Goal: Information Seeking & Learning: Learn about a topic

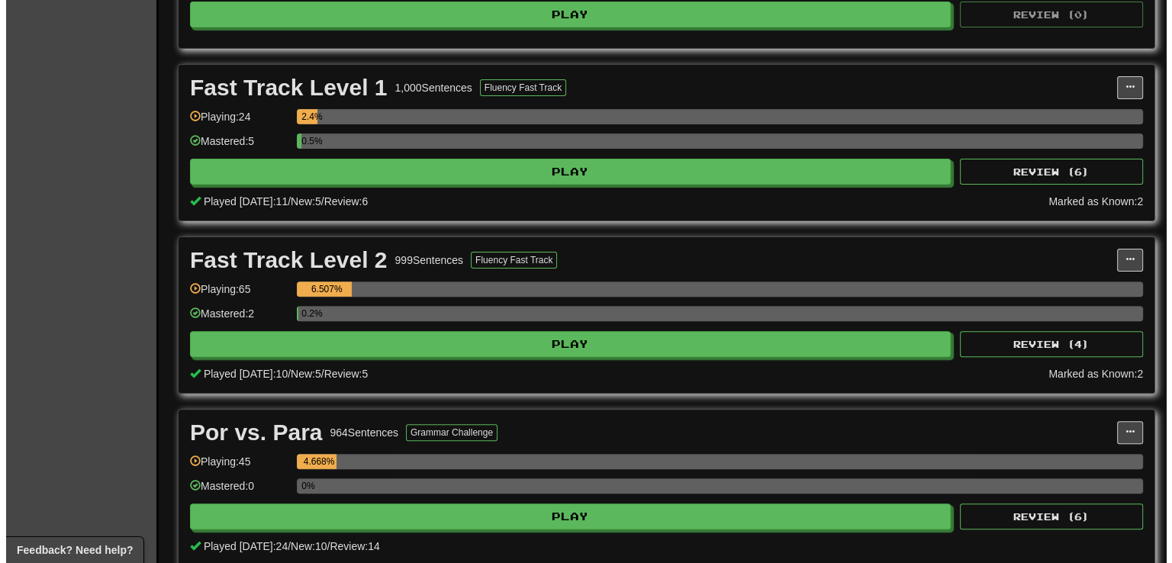
scroll to position [447, 0]
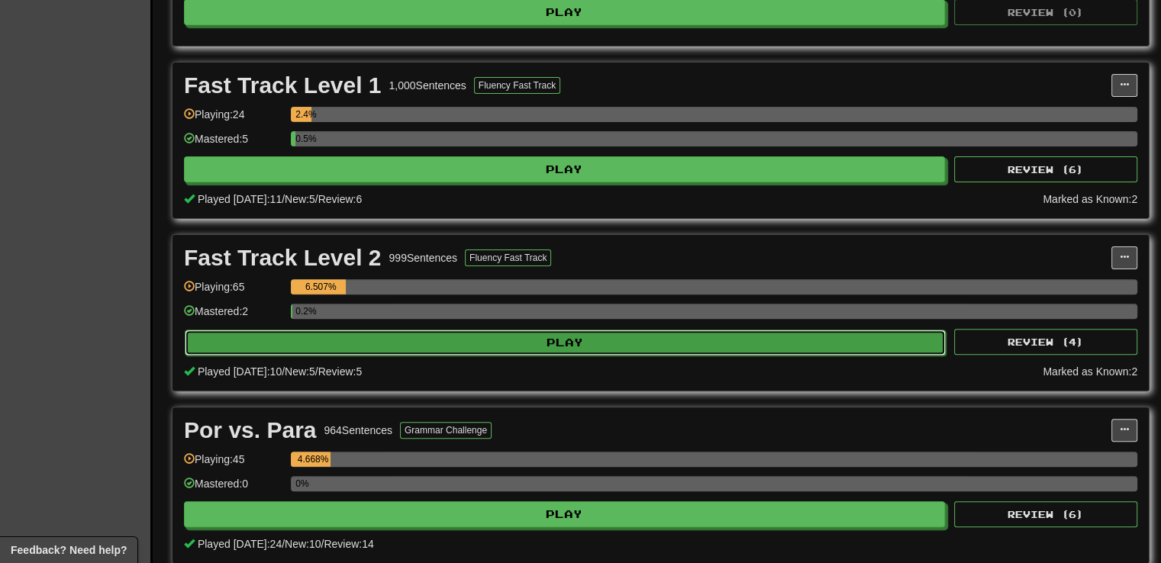
click at [546, 347] on button "Play" at bounding box center [565, 343] width 761 height 26
select select "**"
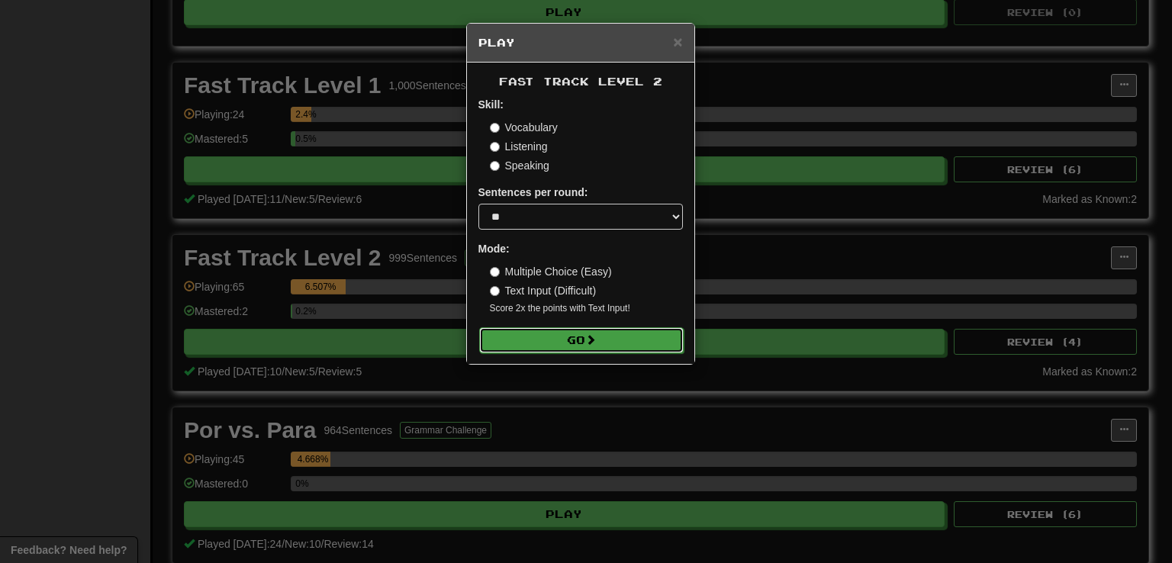
click at [548, 349] on button "Go" at bounding box center [581, 340] width 204 height 26
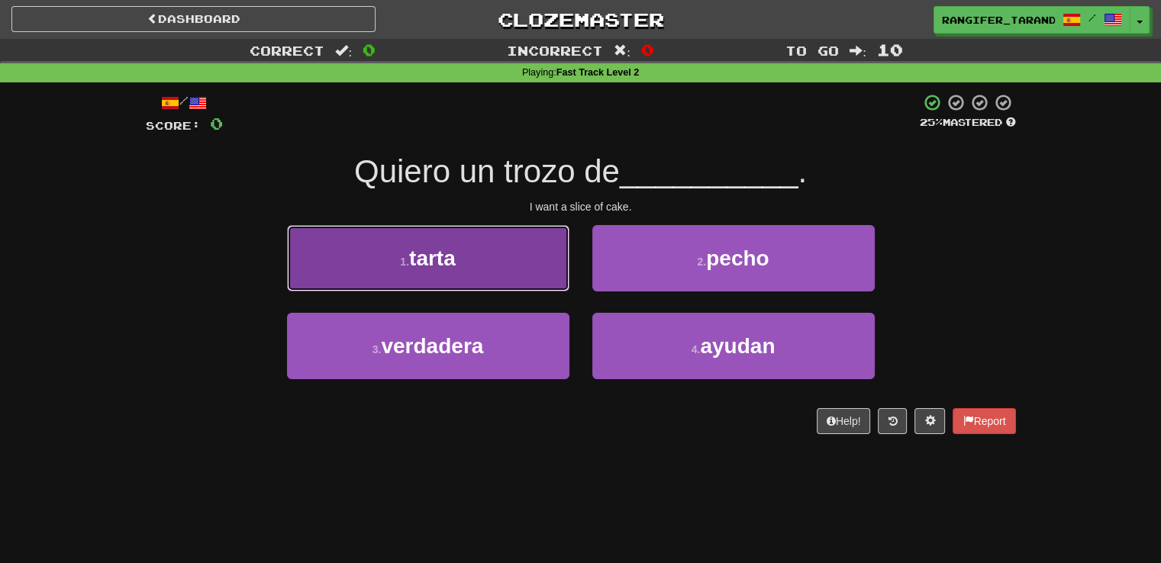
click at [450, 237] on button "1 . [GEOGRAPHIC_DATA]" at bounding box center [428, 258] width 282 height 66
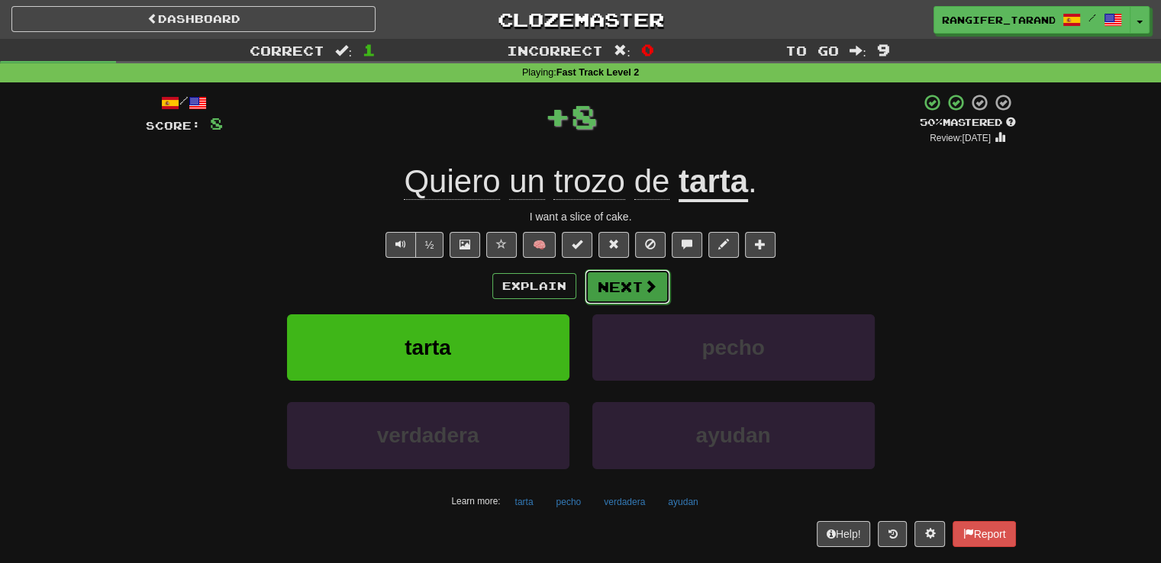
click at [647, 295] on button "Next" at bounding box center [626, 286] width 85 height 35
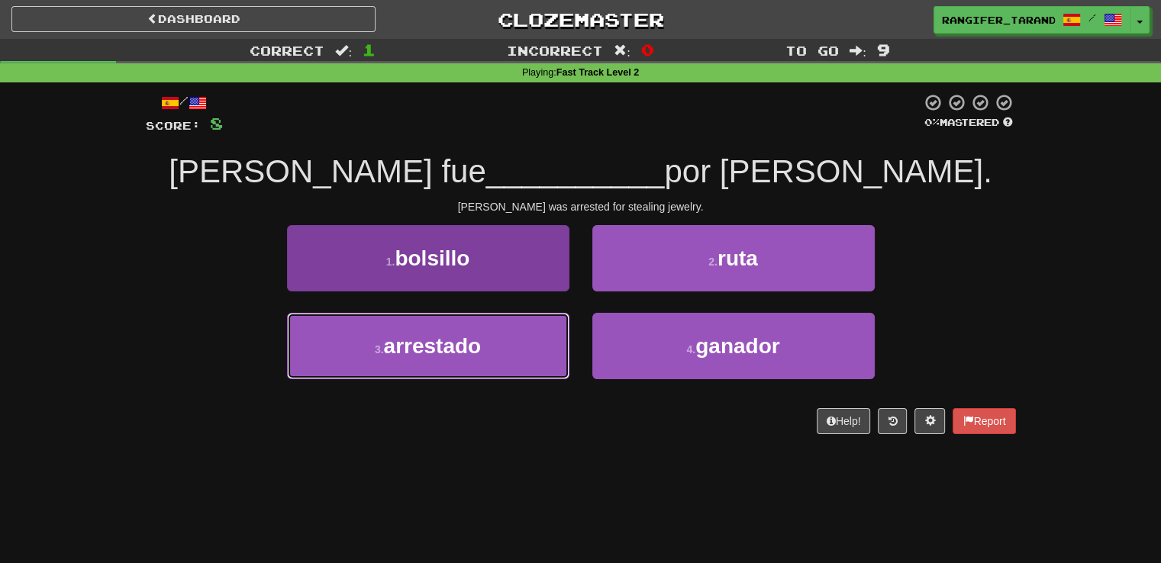
click at [478, 330] on button "3 . arrestado" at bounding box center [428, 346] width 282 height 66
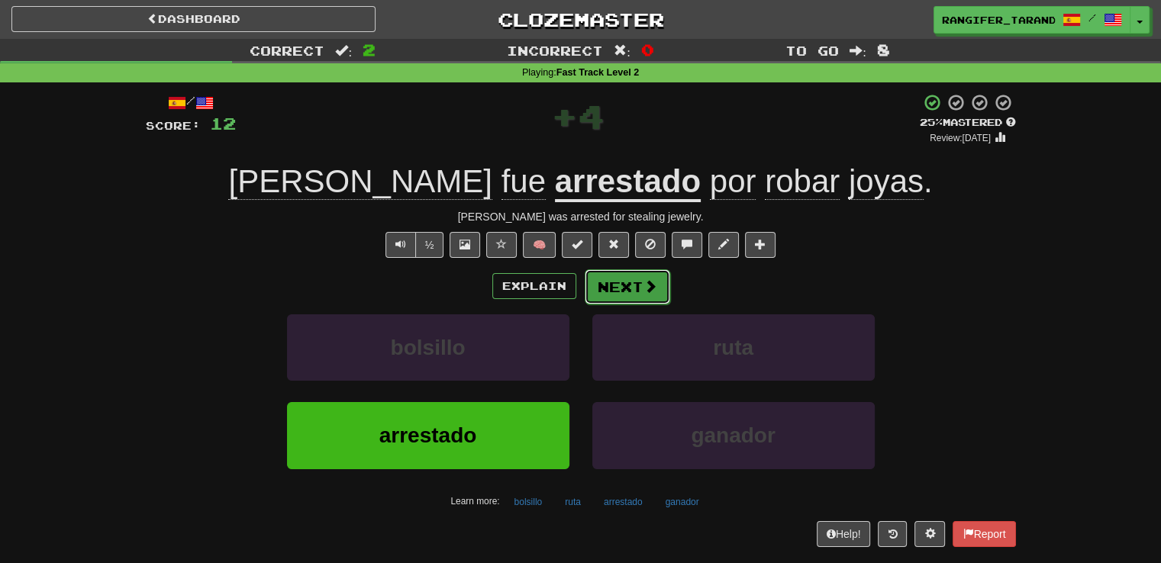
click at [635, 283] on button "Next" at bounding box center [626, 286] width 85 height 35
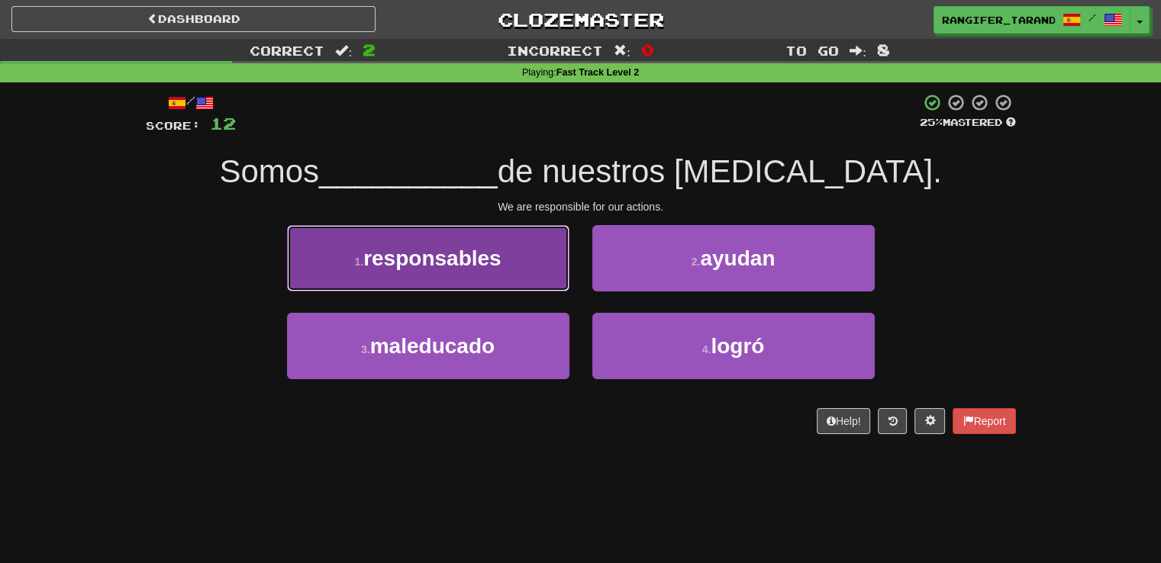
click at [459, 265] on span "responsables" at bounding box center [432, 258] width 138 height 24
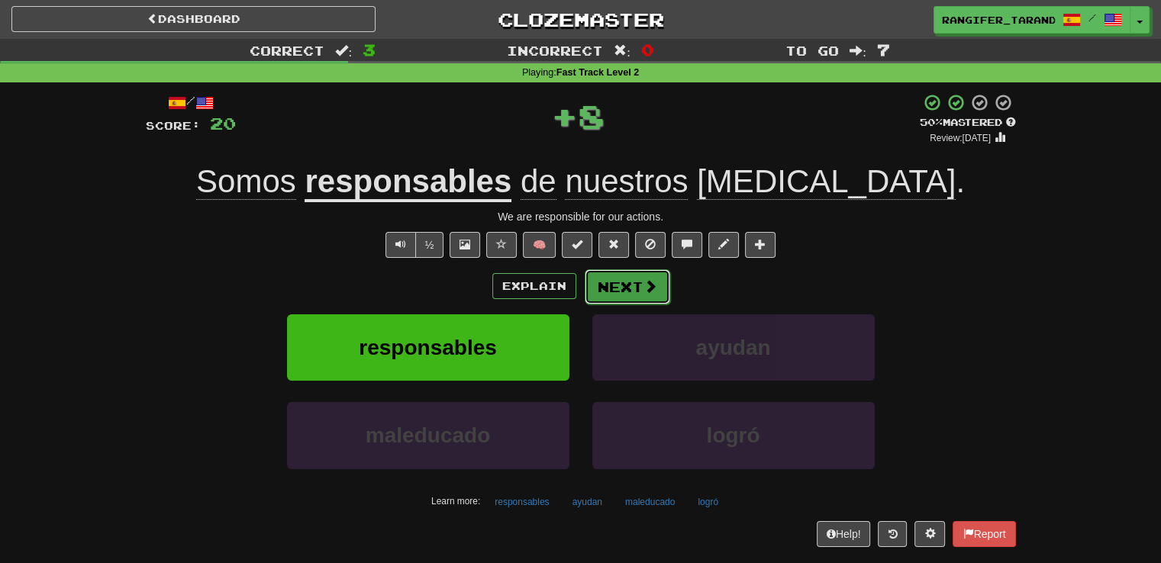
click at [607, 288] on button "Next" at bounding box center [626, 286] width 85 height 35
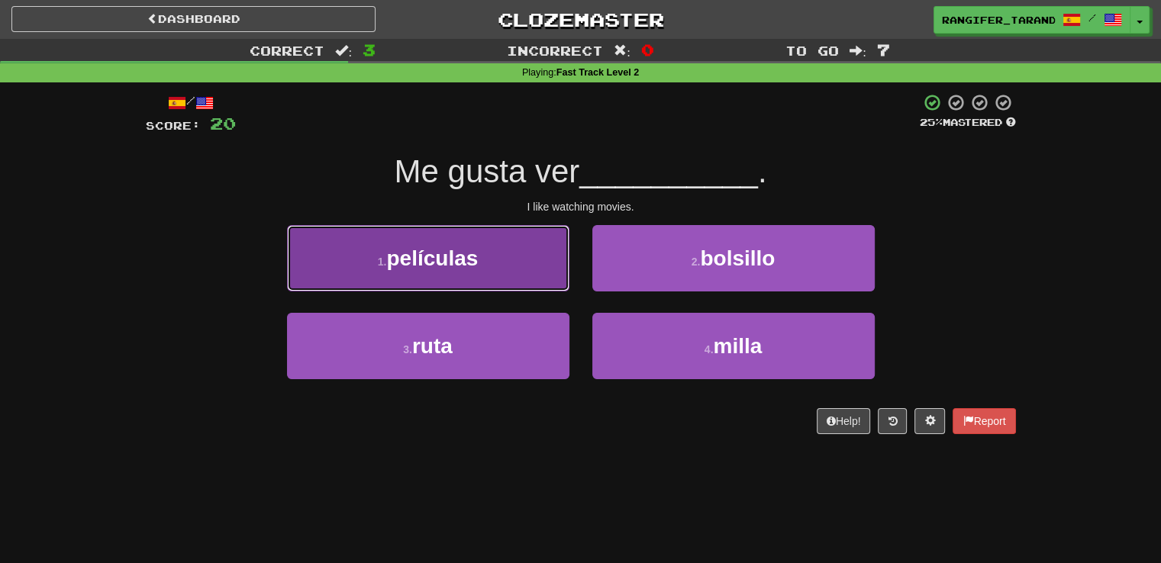
click at [512, 266] on button "1 . películas" at bounding box center [428, 258] width 282 height 66
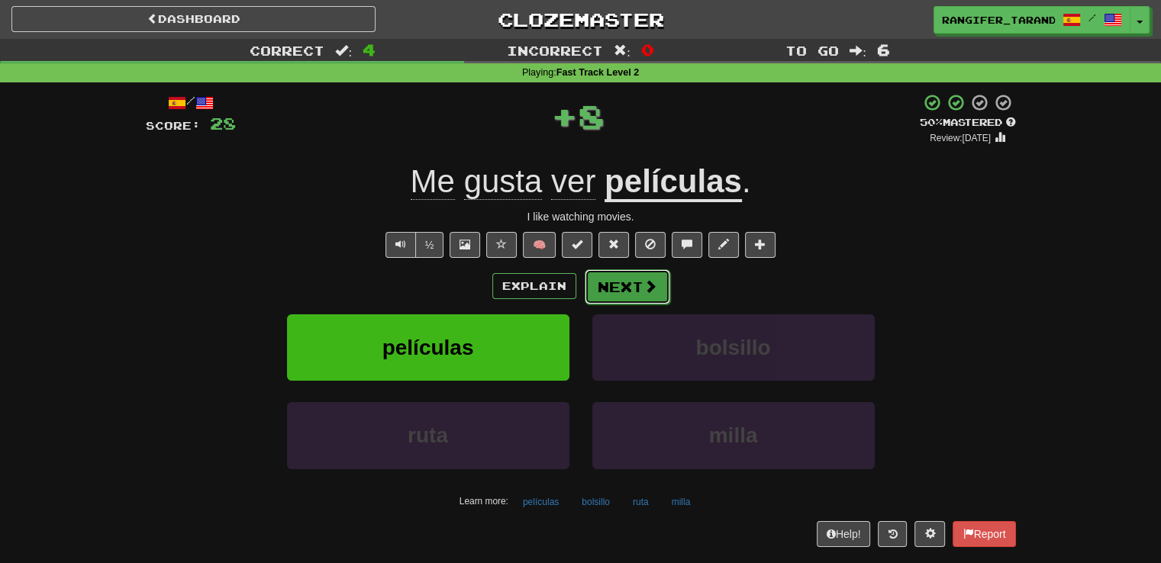
click at [620, 293] on button "Next" at bounding box center [626, 286] width 85 height 35
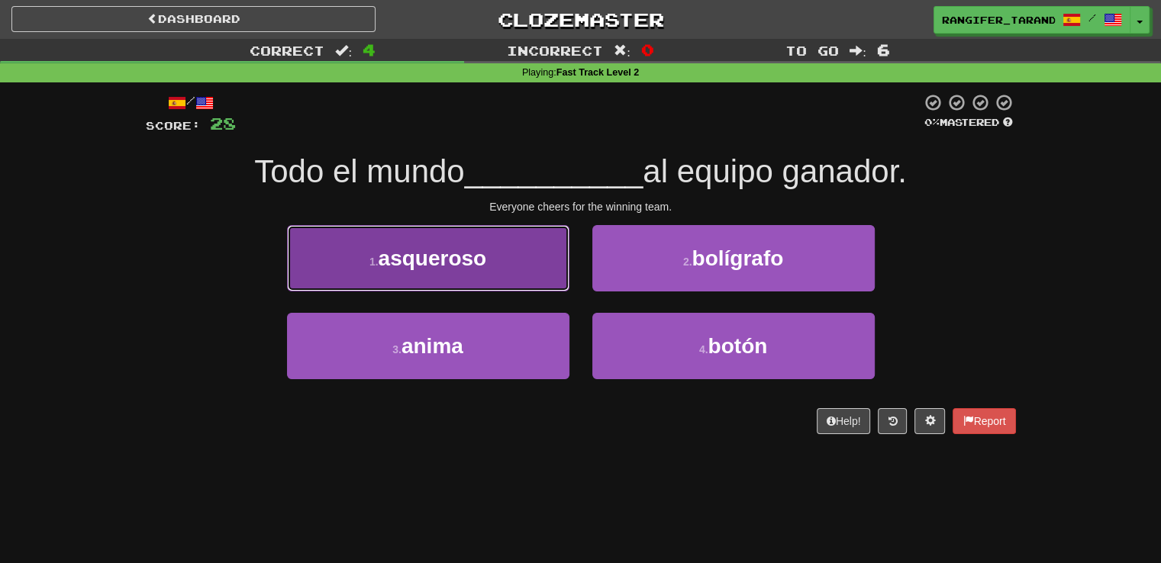
click at [472, 280] on button "1 . asqueroso" at bounding box center [428, 258] width 282 height 66
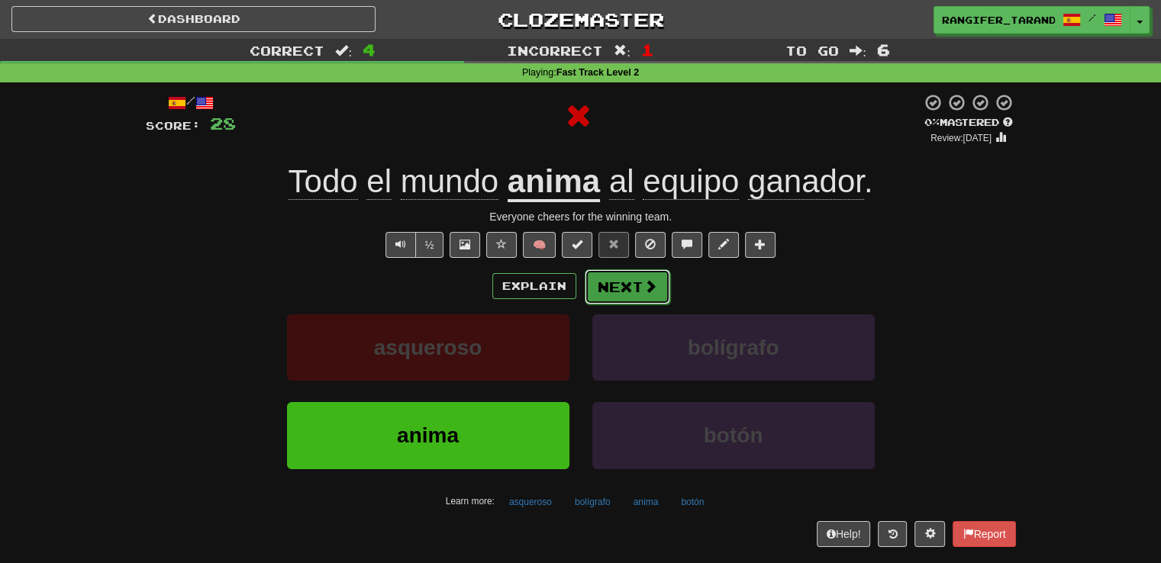
click at [600, 289] on button "Next" at bounding box center [626, 286] width 85 height 35
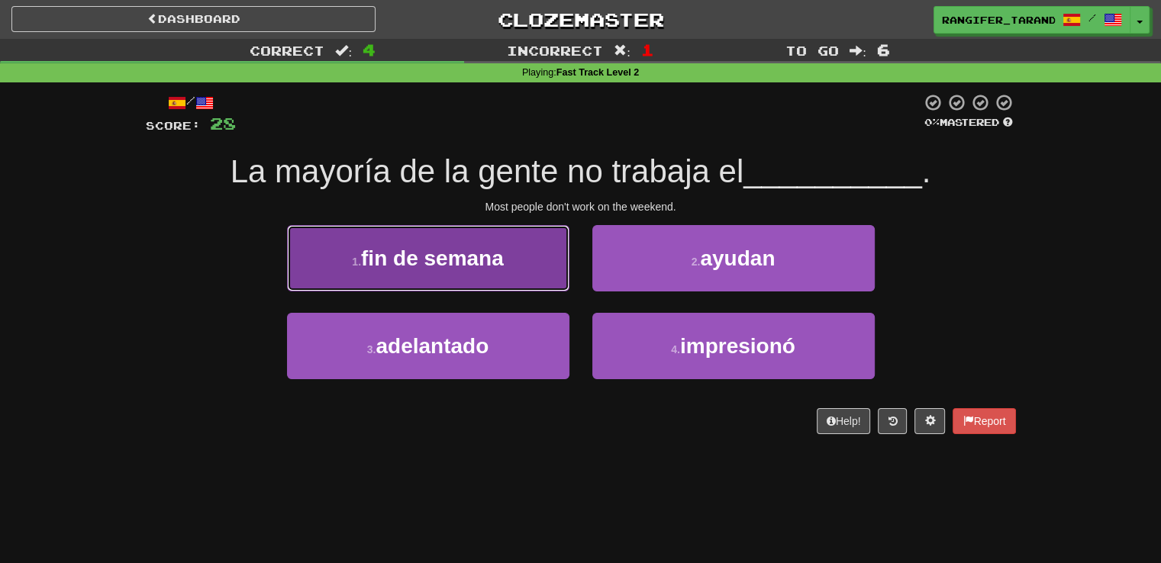
click at [519, 285] on button "1 . fin de semana" at bounding box center [428, 258] width 282 height 66
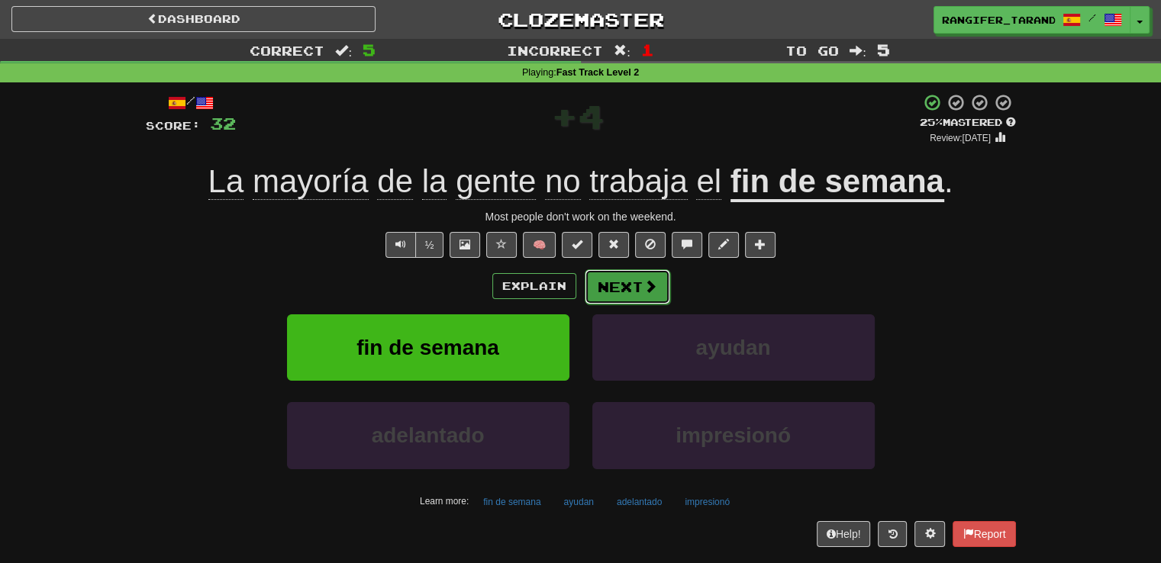
click at [626, 288] on button "Next" at bounding box center [626, 286] width 85 height 35
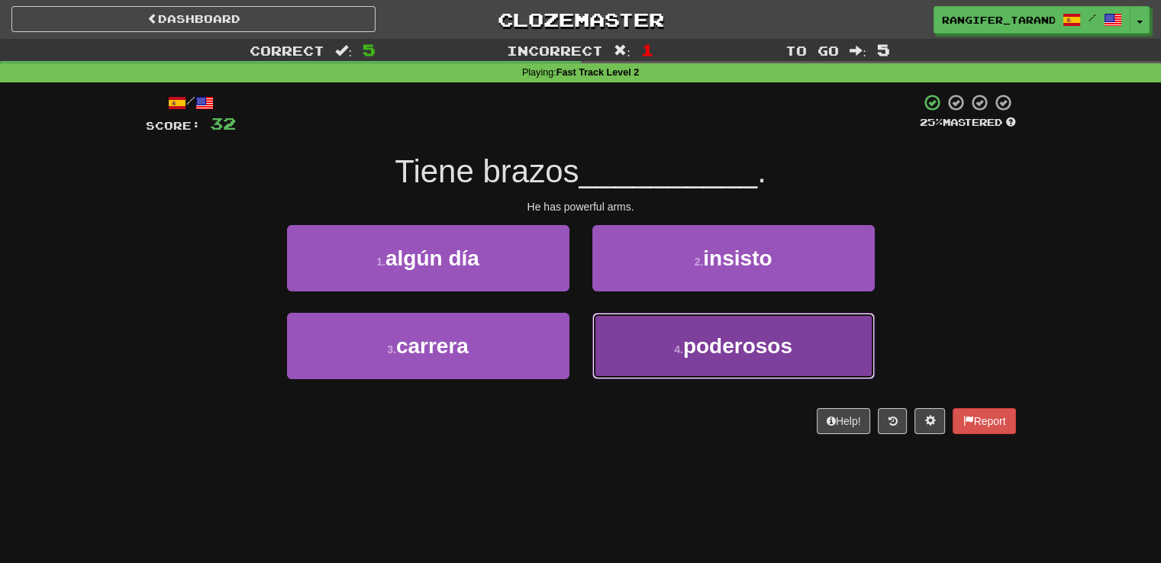
click at [625, 339] on button "4 . poderosos" at bounding box center [733, 346] width 282 height 66
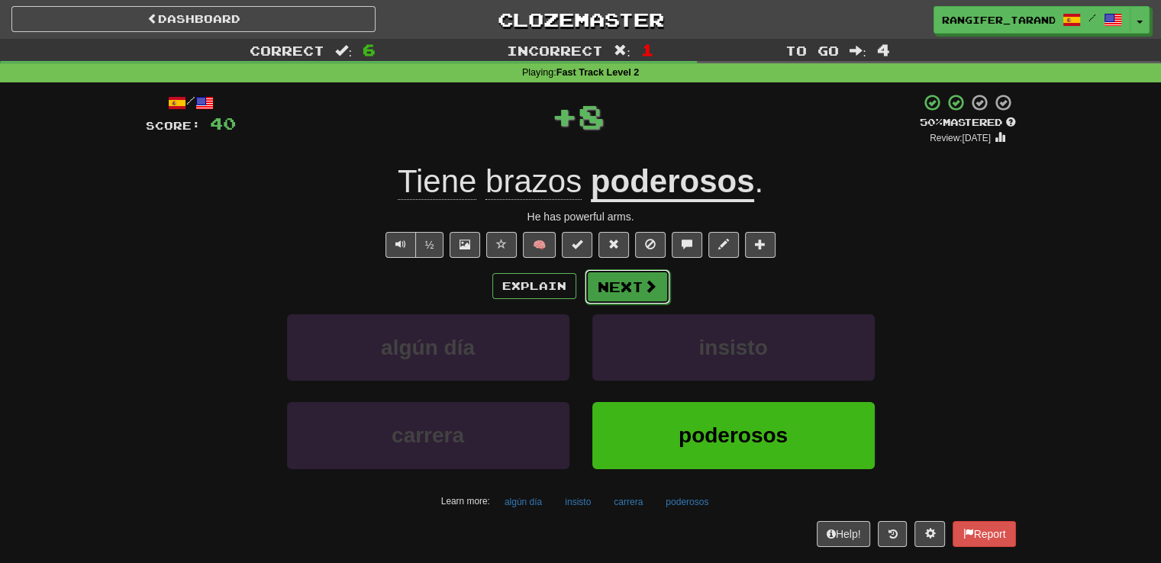
click at [617, 283] on button "Next" at bounding box center [626, 286] width 85 height 35
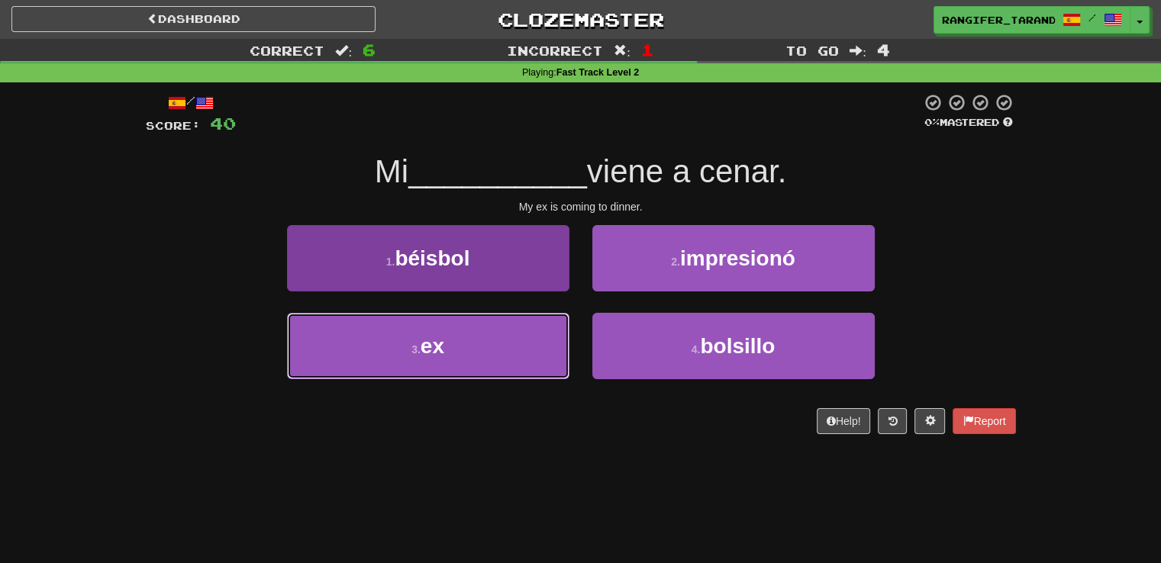
click at [466, 343] on button "3 . ex" at bounding box center [428, 346] width 282 height 66
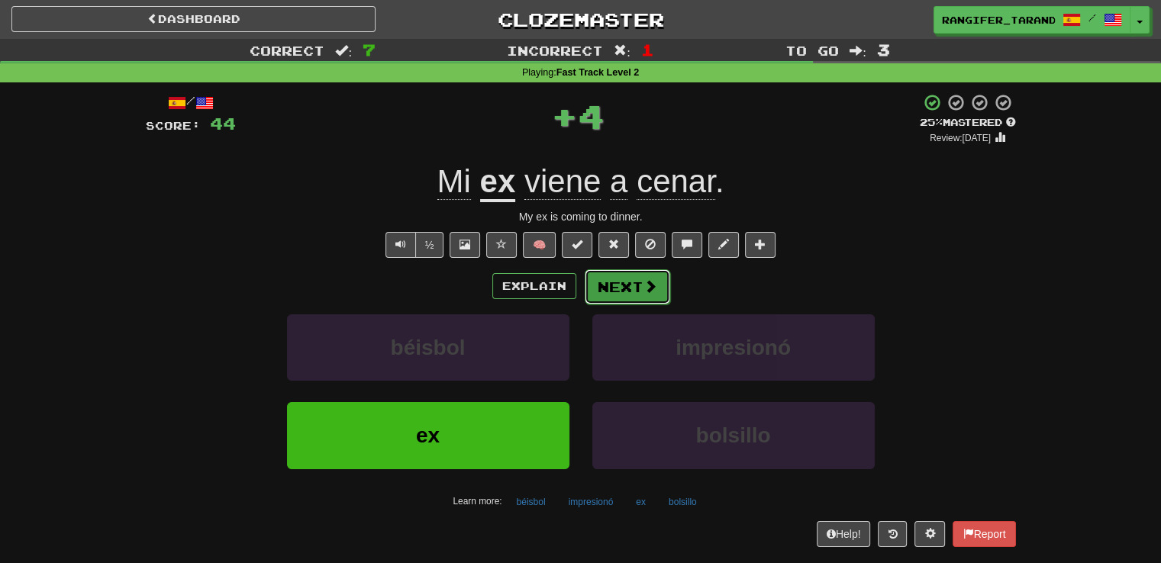
click at [615, 285] on button "Next" at bounding box center [626, 286] width 85 height 35
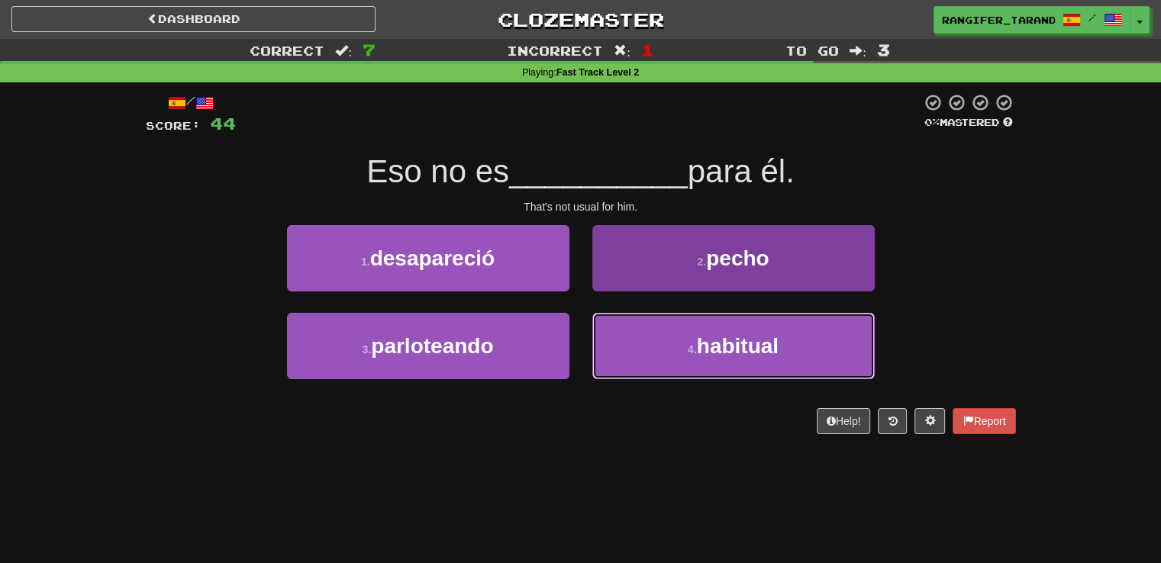
click at [631, 340] on button "4 . habitual" at bounding box center [733, 346] width 282 height 66
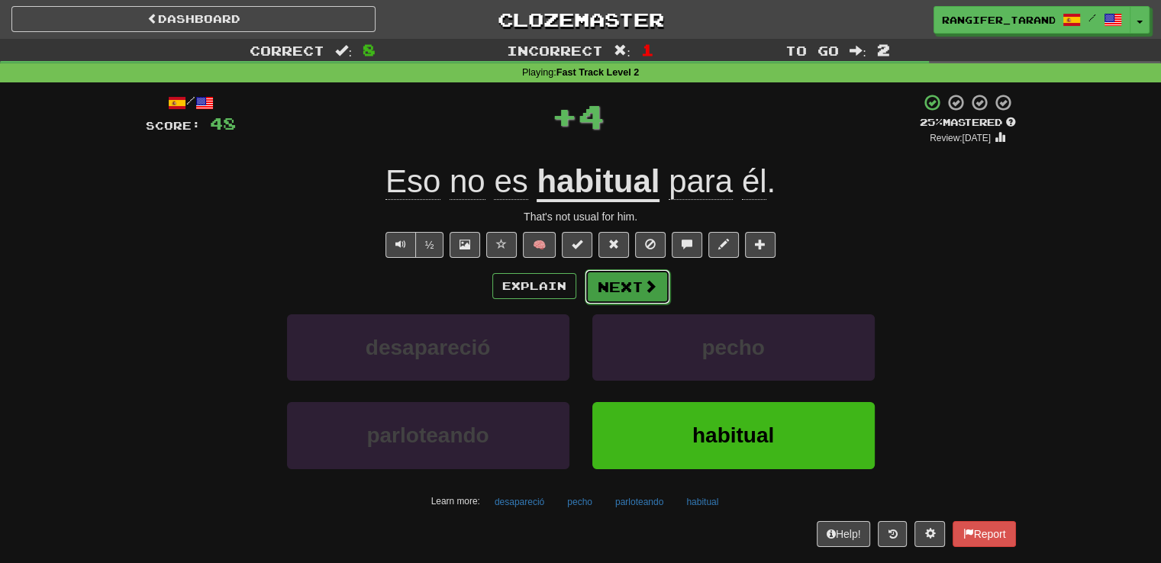
click at [610, 277] on button "Next" at bounding box center [626, 286] width 85 height 35
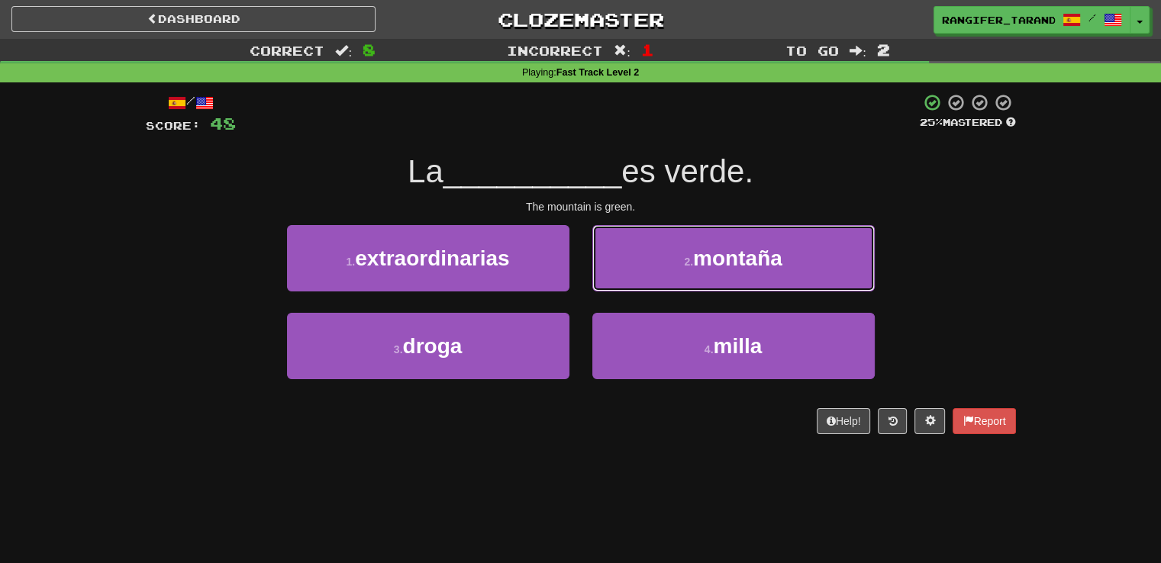
click at [610, 279] on button "2 . montaña" at bounding box center [733, 258] width 282 height 66
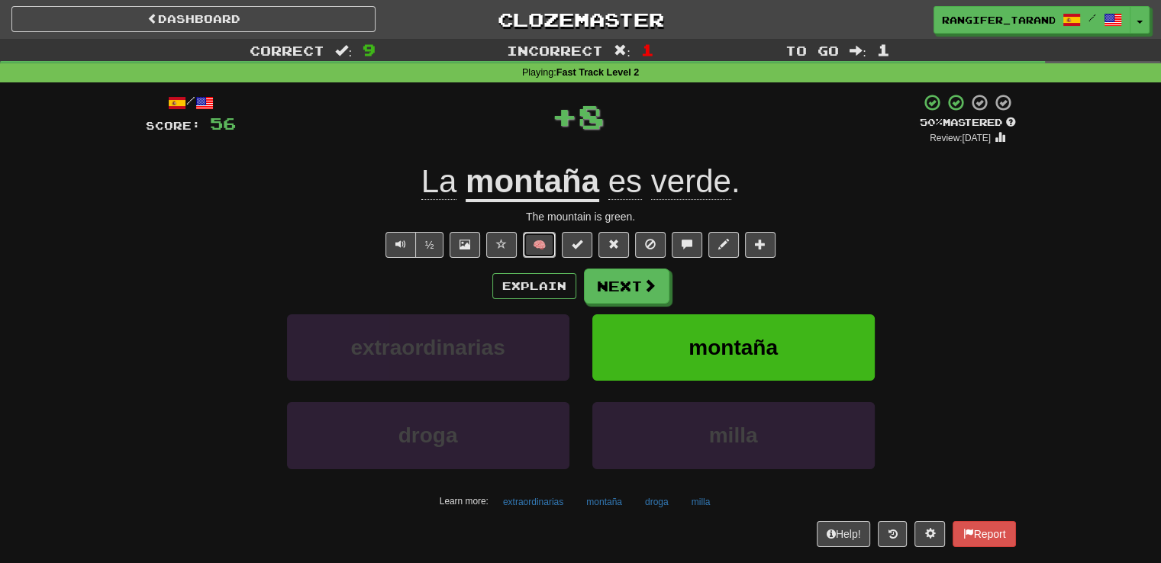
click at [539, 246] on button "🧠" at bounding box center [539, 245] width 33 height 26
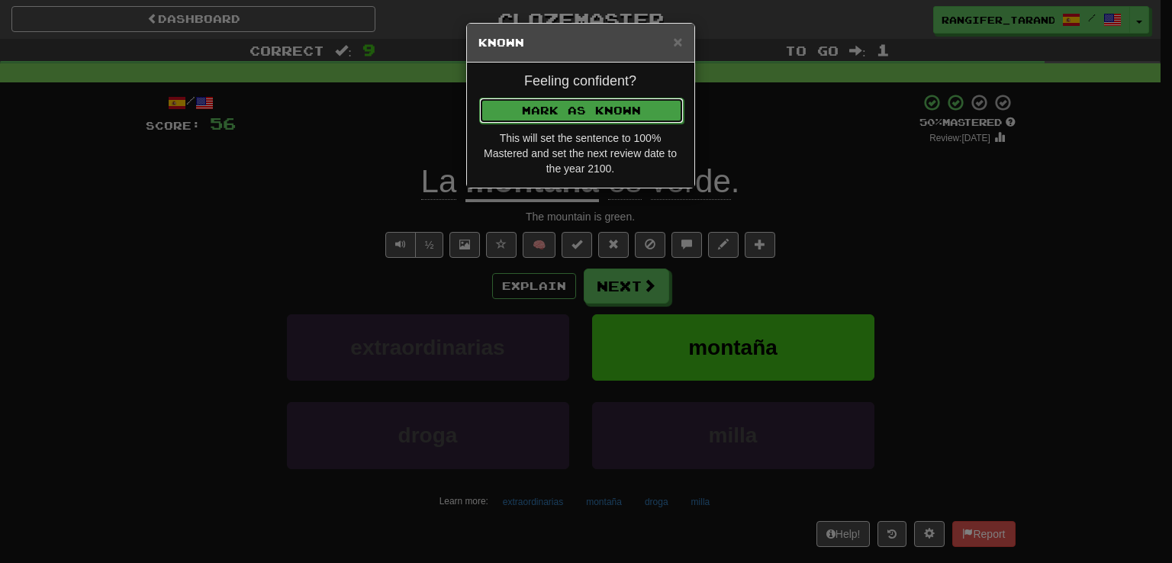
click at [566, 112] on button "Mark as Known" at bounding box center [581, 111] width 204 height 26
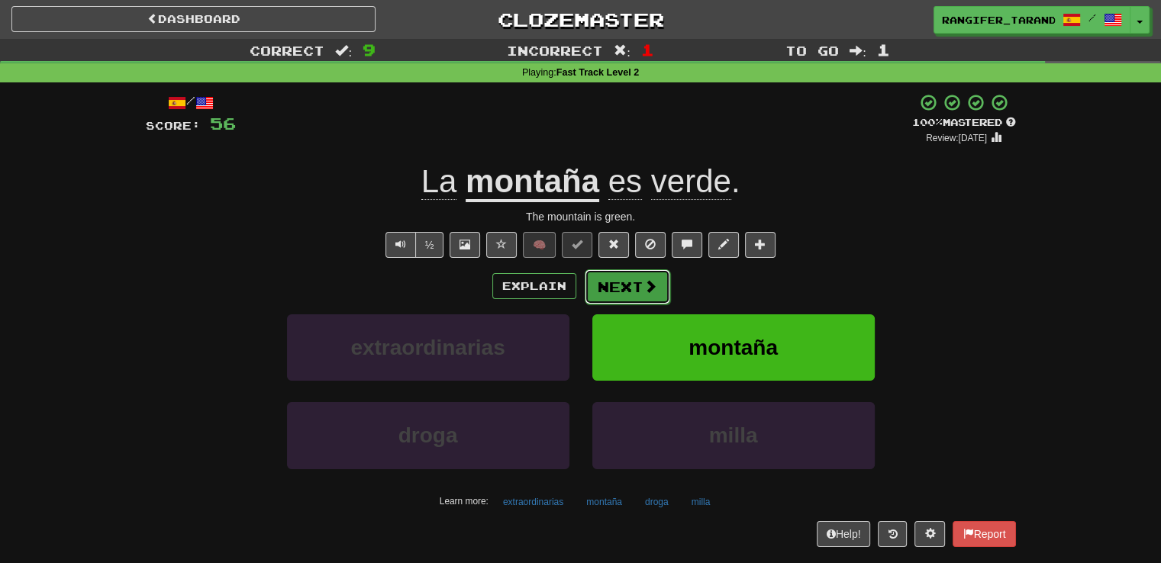
click at [642, 274] on button "Next" at bounding box center [626, 286] width 85 height 35
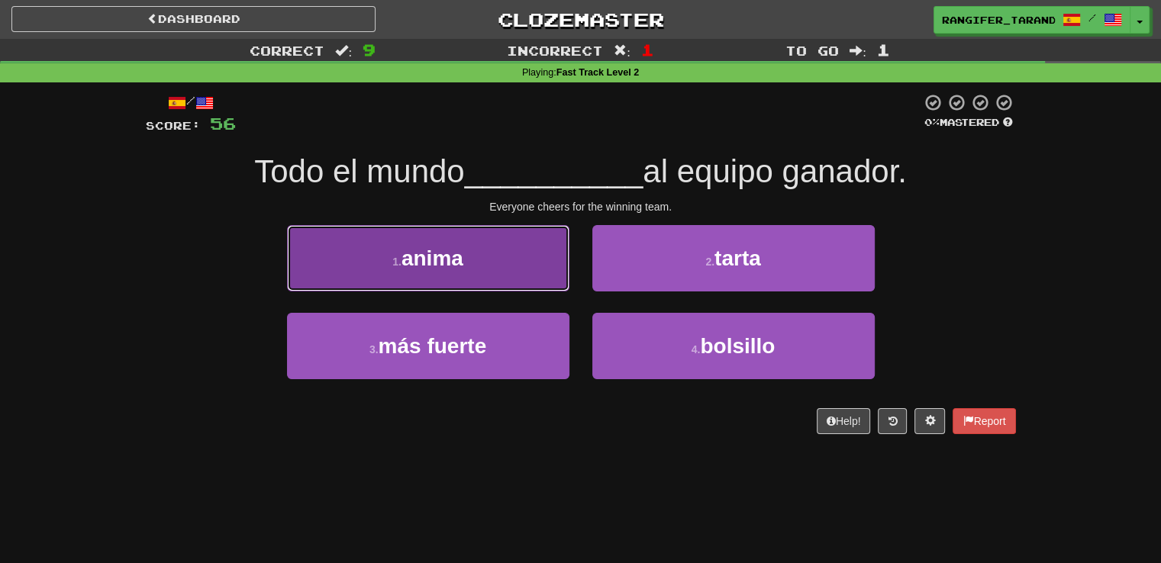
click at [561, 274] on button "1 . anima" at bounding box center [428, 258] width 282 height 66
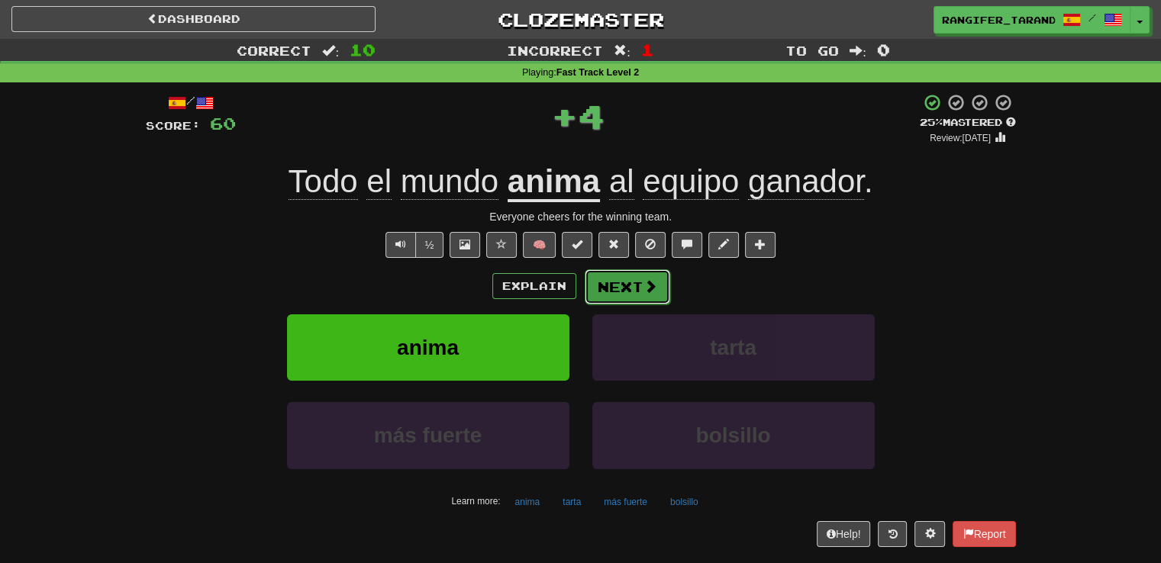
click at [661, 282] on button "Next" at bounding box center [626, 286] width 85 height 35
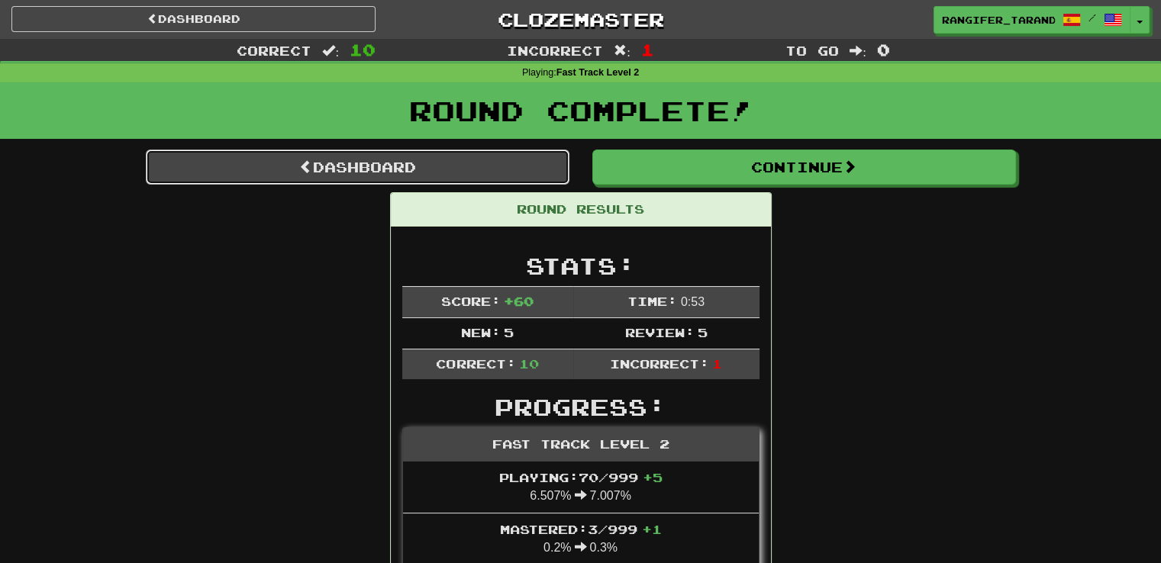
click at [452, 159] on link "Dashboard" at bounding box center [357, 167] width 423 height 35
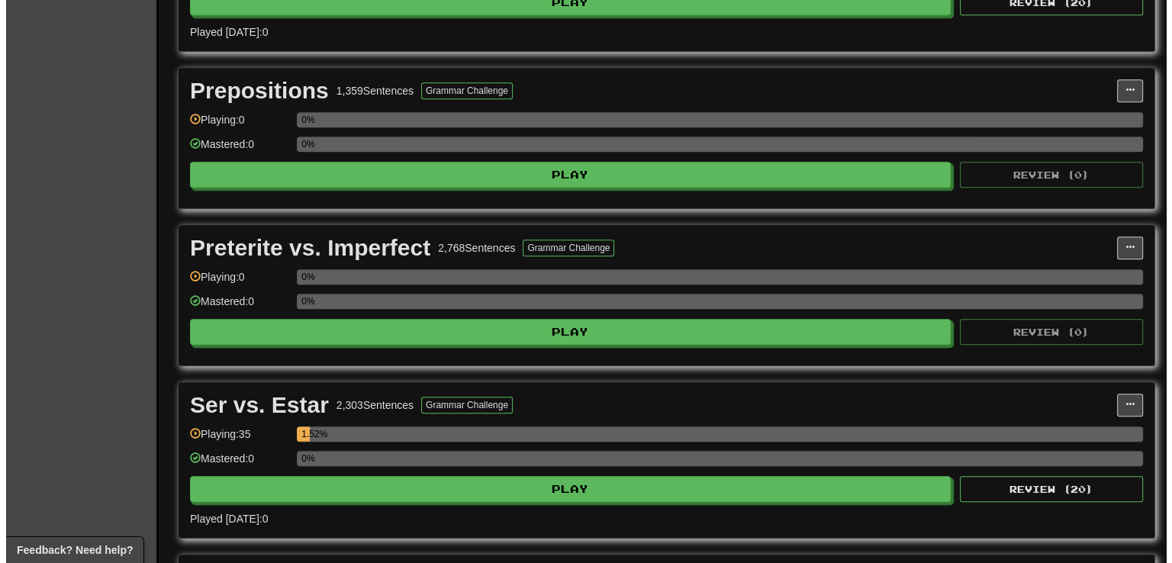
scroll to position [990, 0]
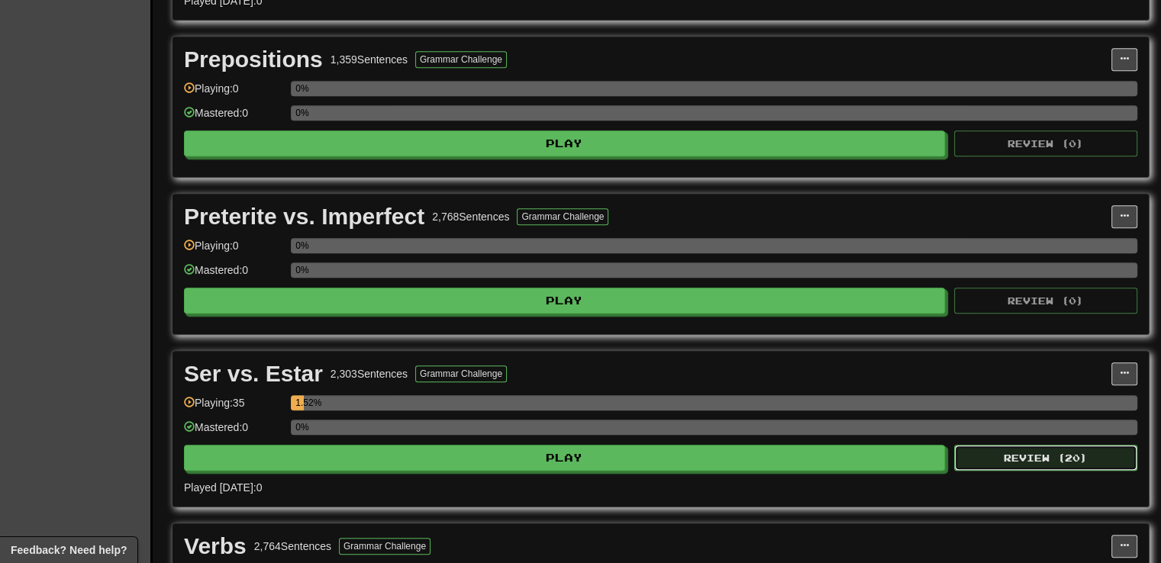
click at [1029, 445] on button "Review ( 20 )" at bounding box center [1045, 458] width 183 height 26
select select "**"
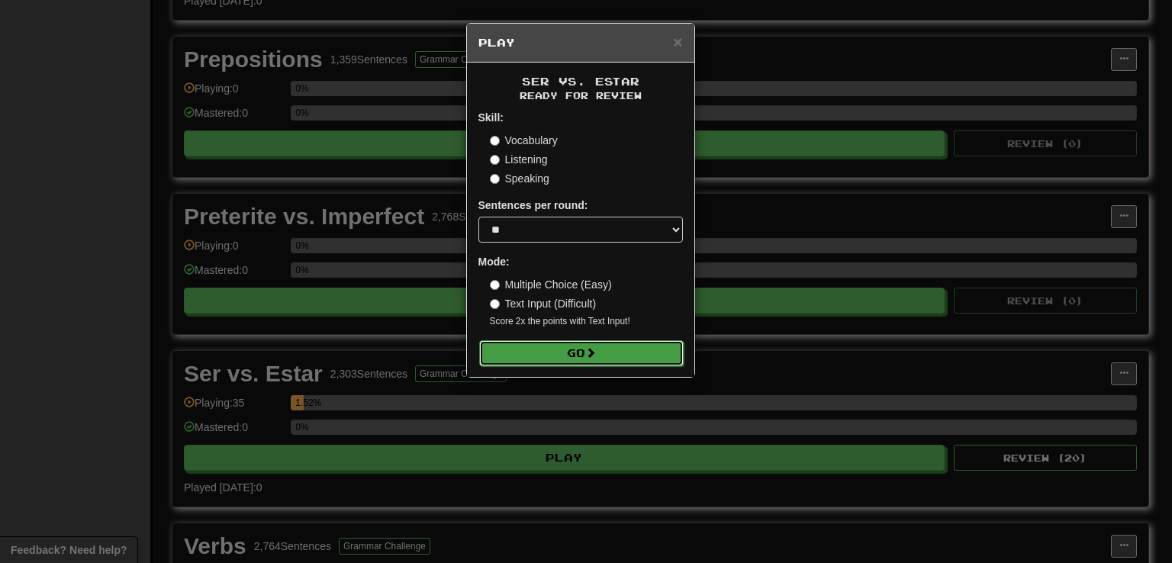
click at [626, 344] on button "Go" at bounding box center [581, 353] width 204 height 26
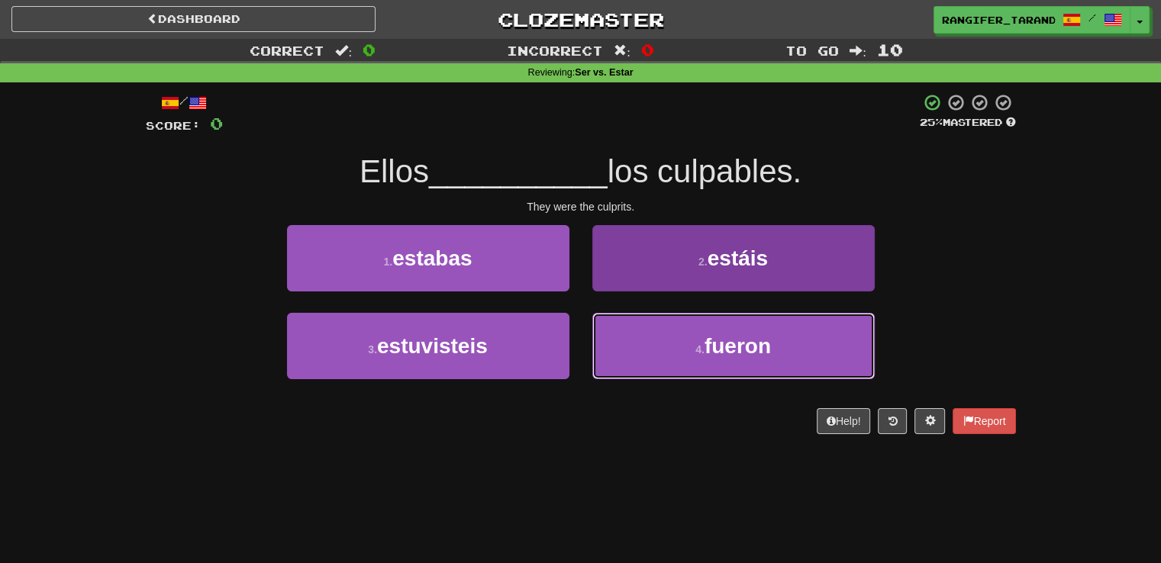
click at [714, 372] on button "4 . fueron" at bounding box center [733, 346] width 282 height 66
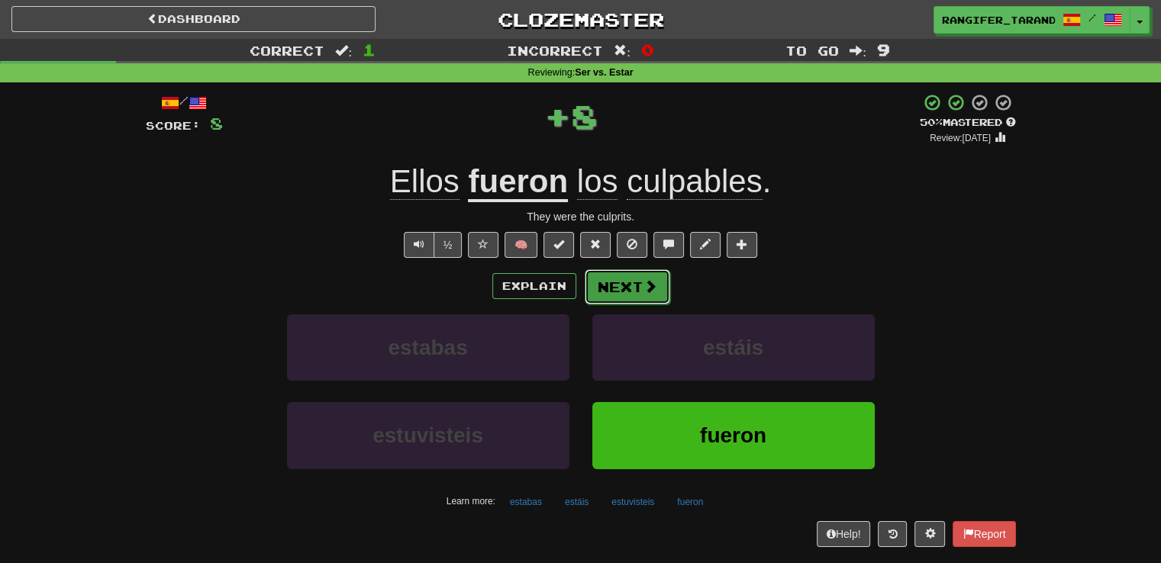
click at [640, 275] on button "Next" at bounding box center [626, 286] width 85 height 35
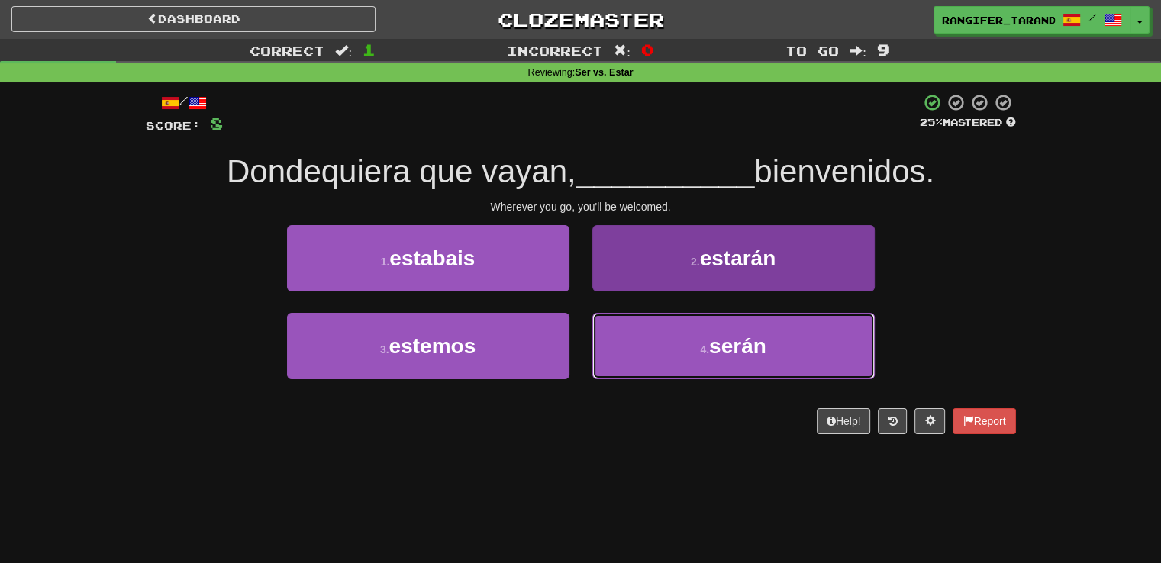
click at [661, 340] on button "4 . serán" at bounding box center [733, 346] width 282 height 66
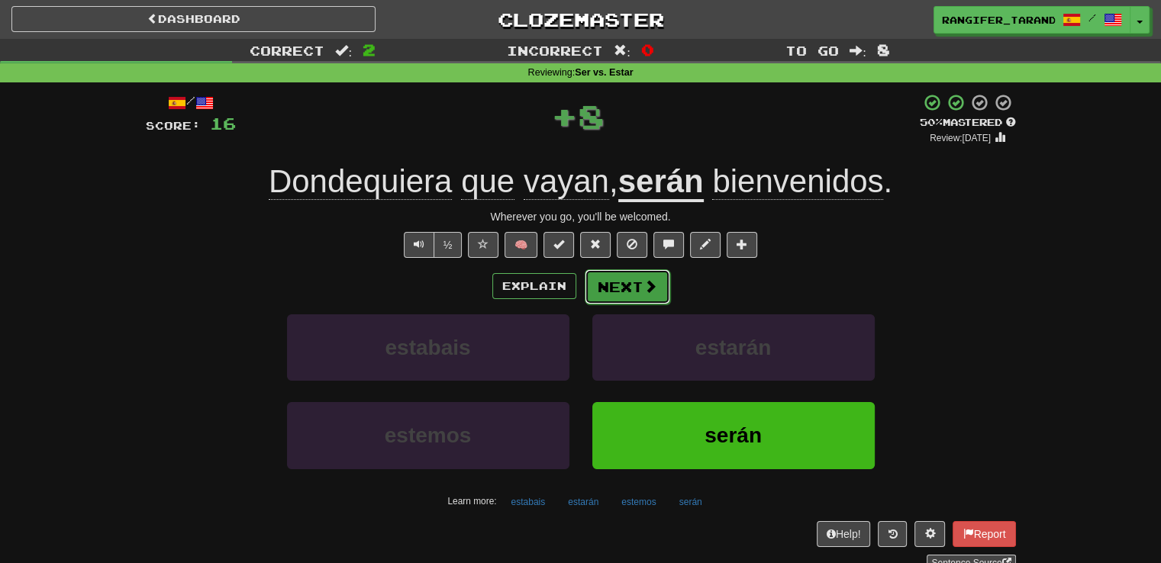
click at [630, 288] on button "Next" at bounding box center [626, 286] width 85 height 35
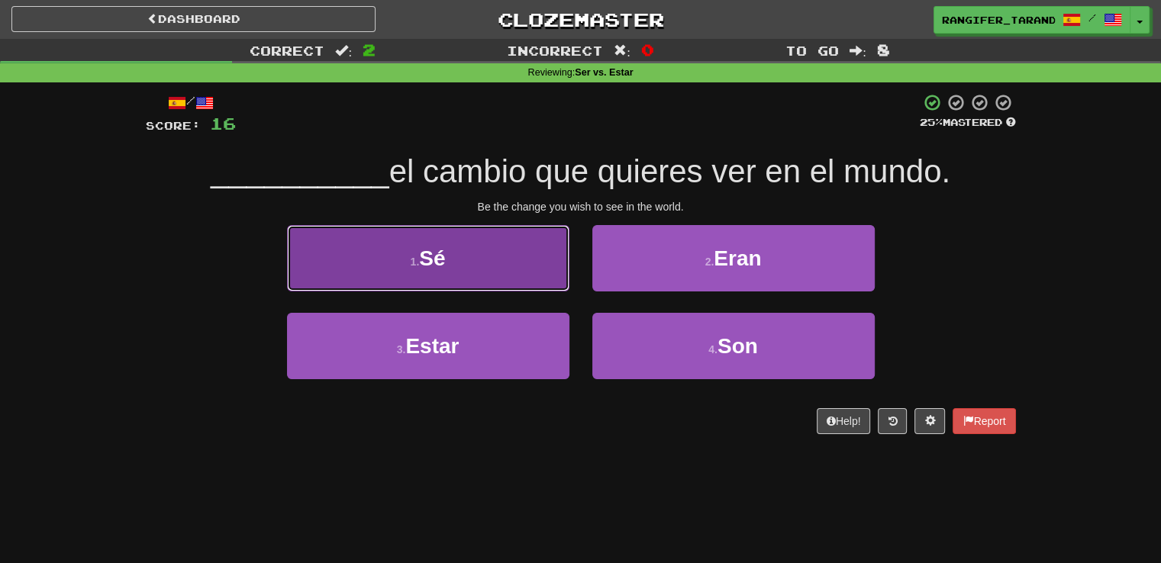
click at [475, 263] on button "1 . Sé" at bounding box center [428, 258] width 282 height 66
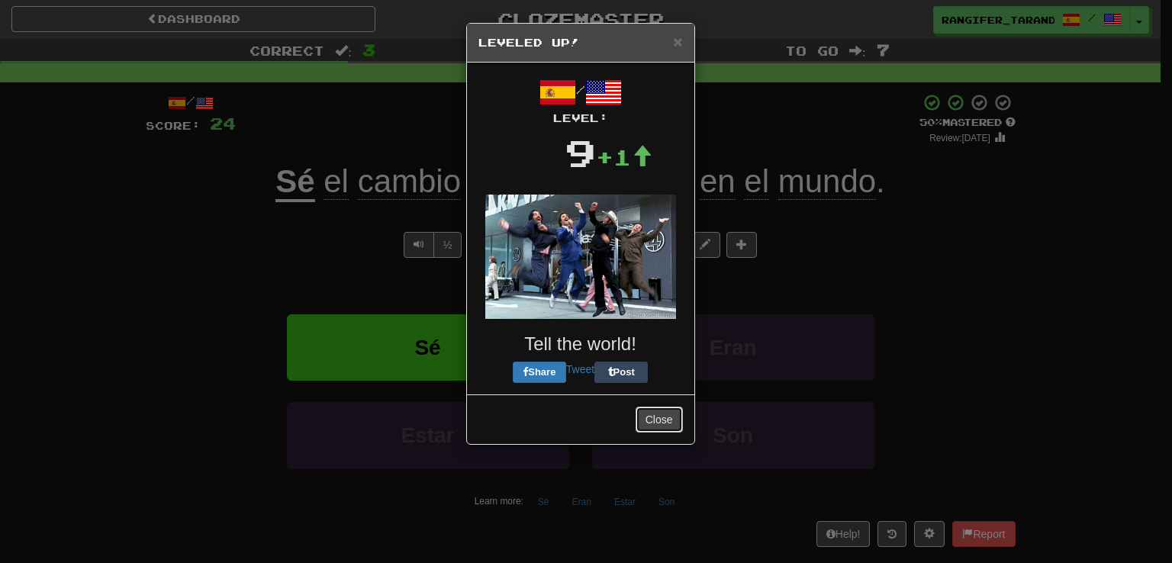
click at [647, 422] on button "Close" at bounding box center [659, 420] width 47 height 26
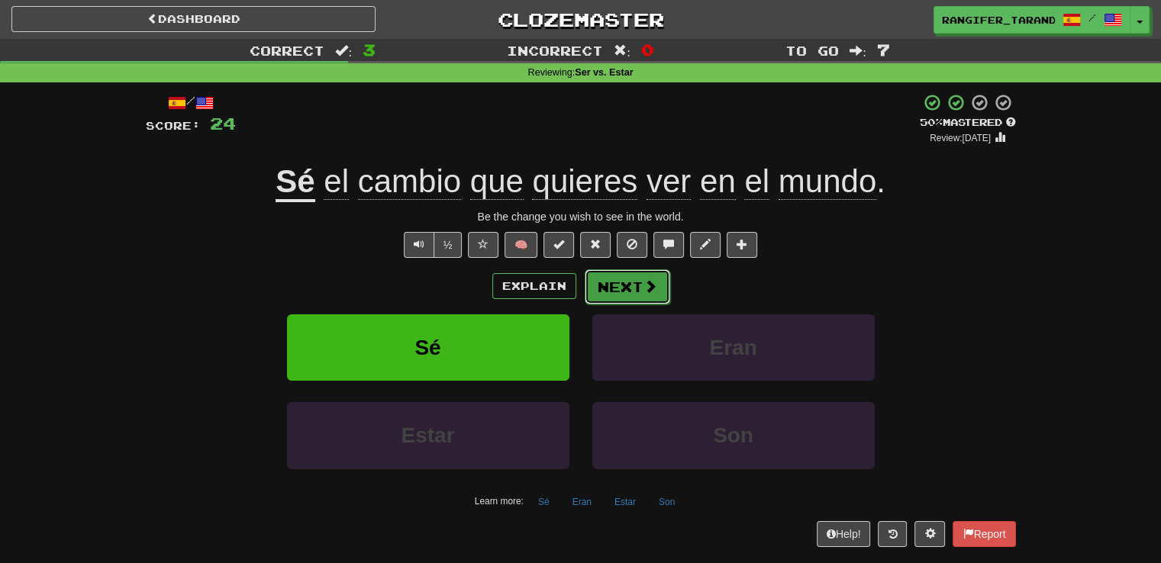
click at [639, 282] on button "Next" at bounding box center [626, 286] width 85 height 35
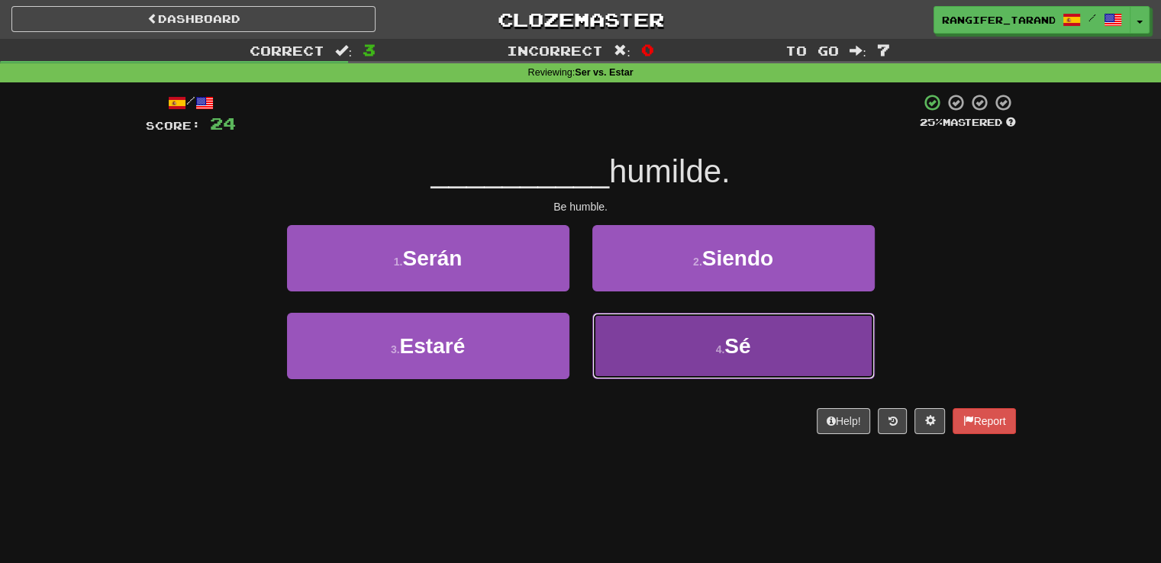
click at [692, 343] on button "4 . Sé" at bounding box center [733, 346] width 282 height 66
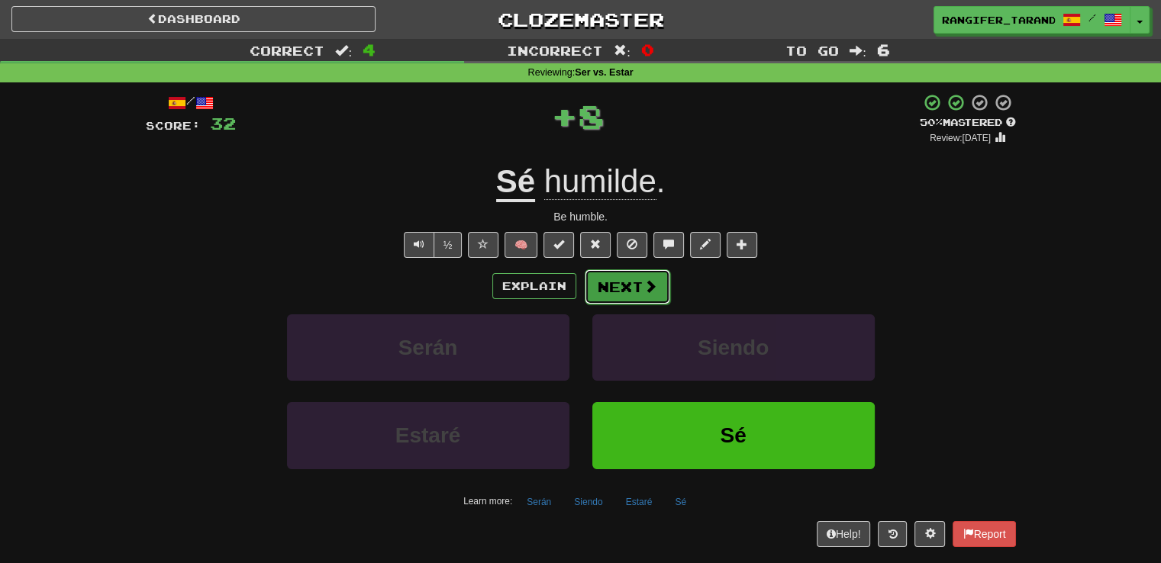
click at [629, 281] on button "Next" at bounding box center [626, 286] width 85 height 35
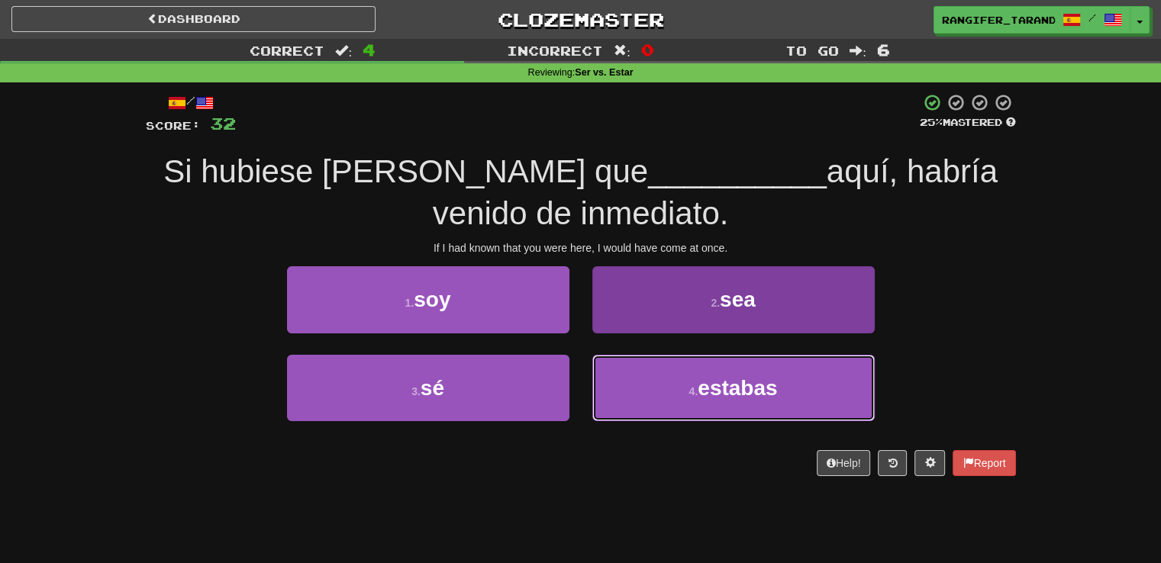
click at [644, 380] on button "4 . estabas" at bounding box center [733, 388] width 282 height 66
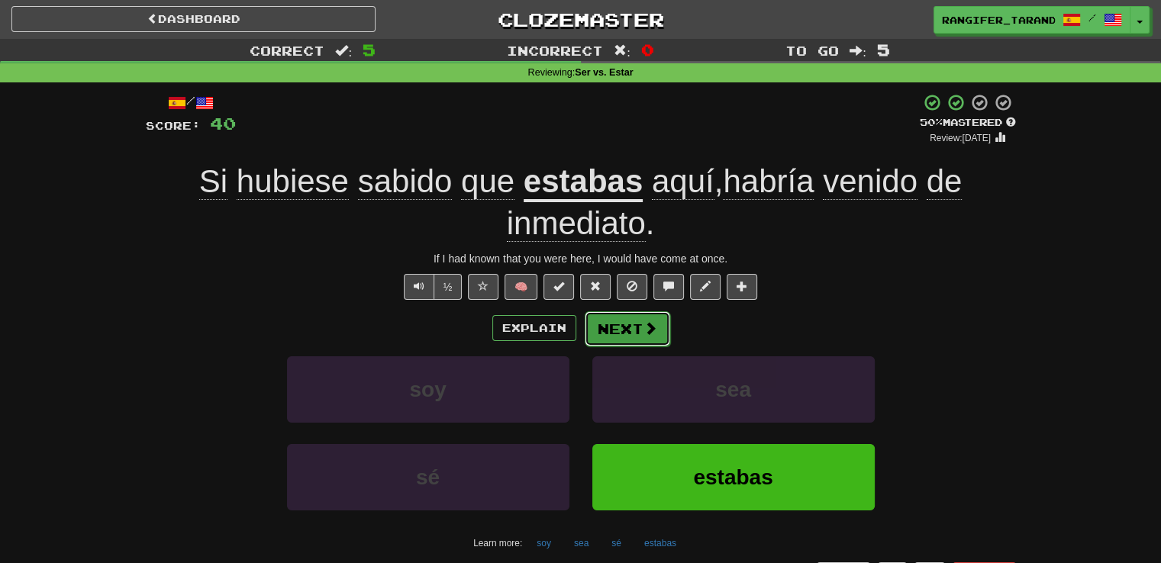
click at [636, 329] on button "Next" at bounding box center [626, 328] width 85 height 35
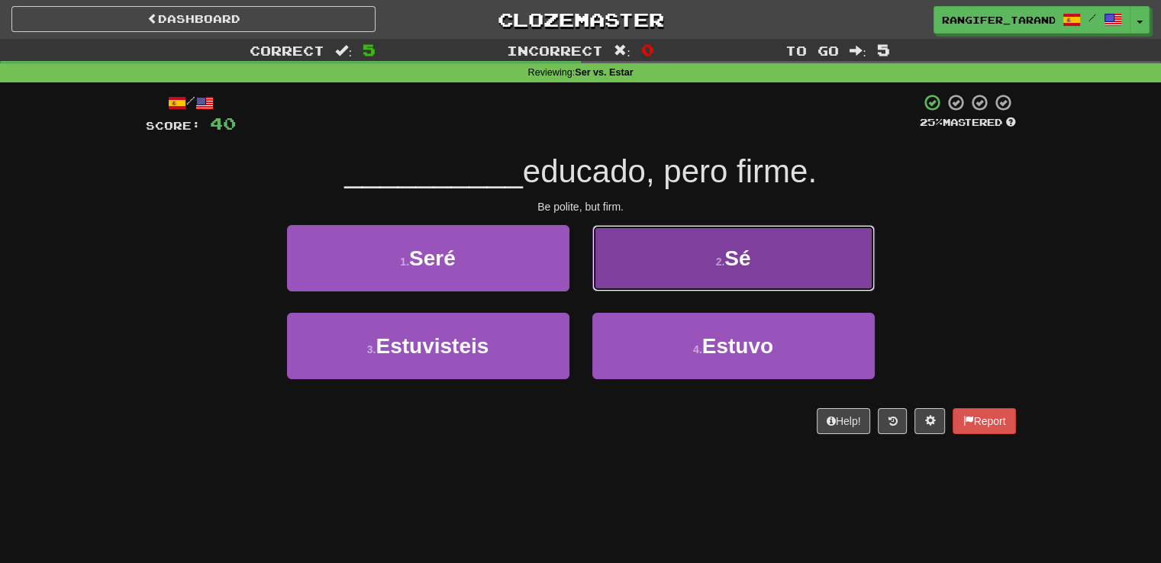
click at [665, 290] on button "2 . Sé" at bounding box center [733, 258] width 282 height 66
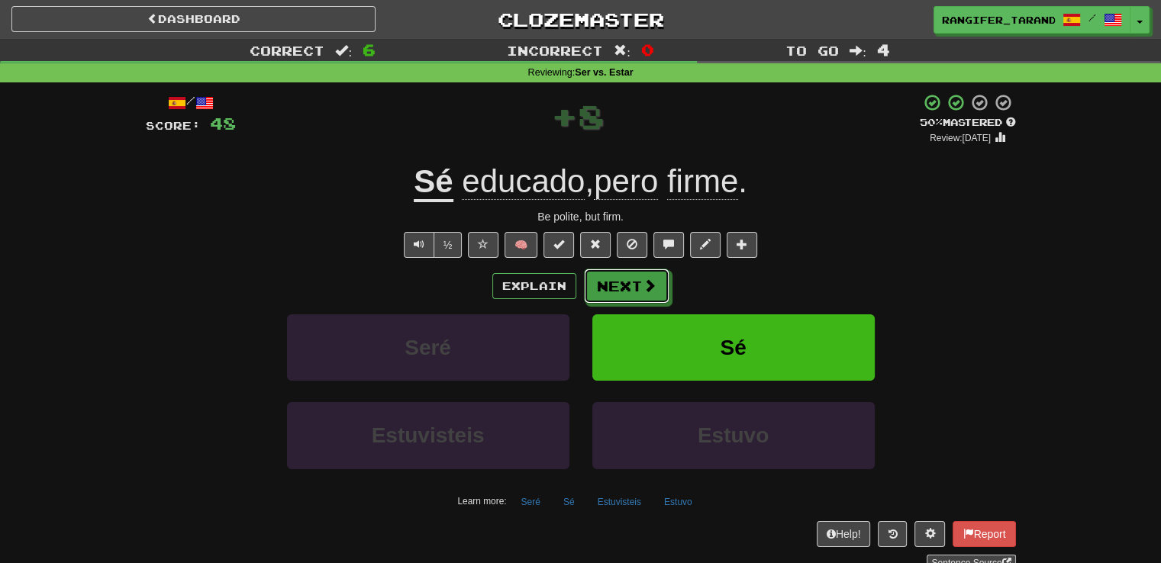
click at [665, 292] on button "Next" at bounding box center [626, 286] width 85 height 35
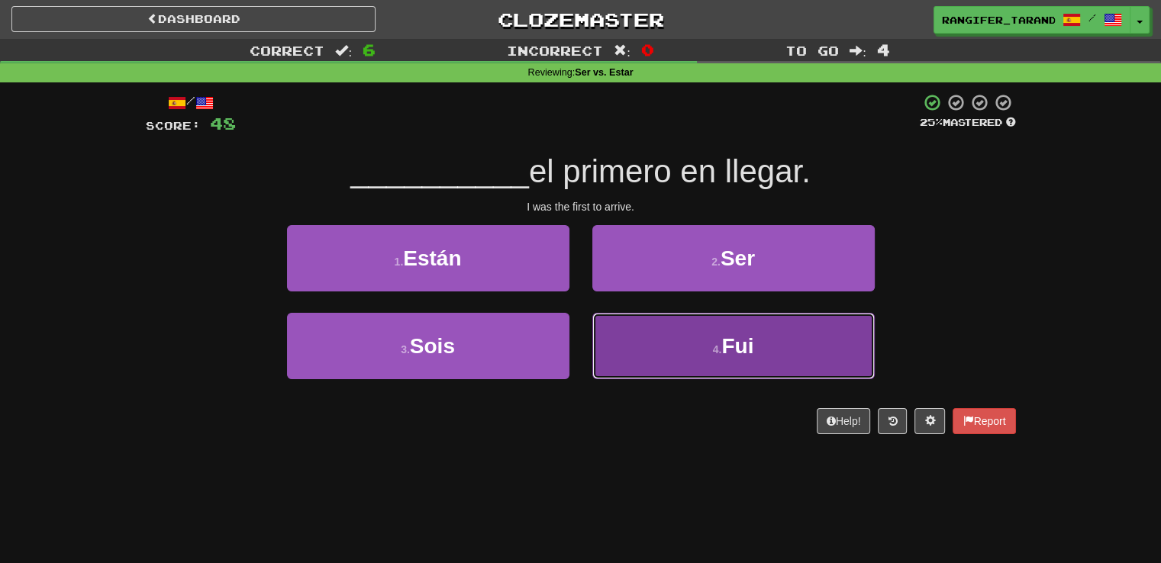
click at [665, 329] on button "4 . Fui" at bounding box center [733, 346] width 282 height 66
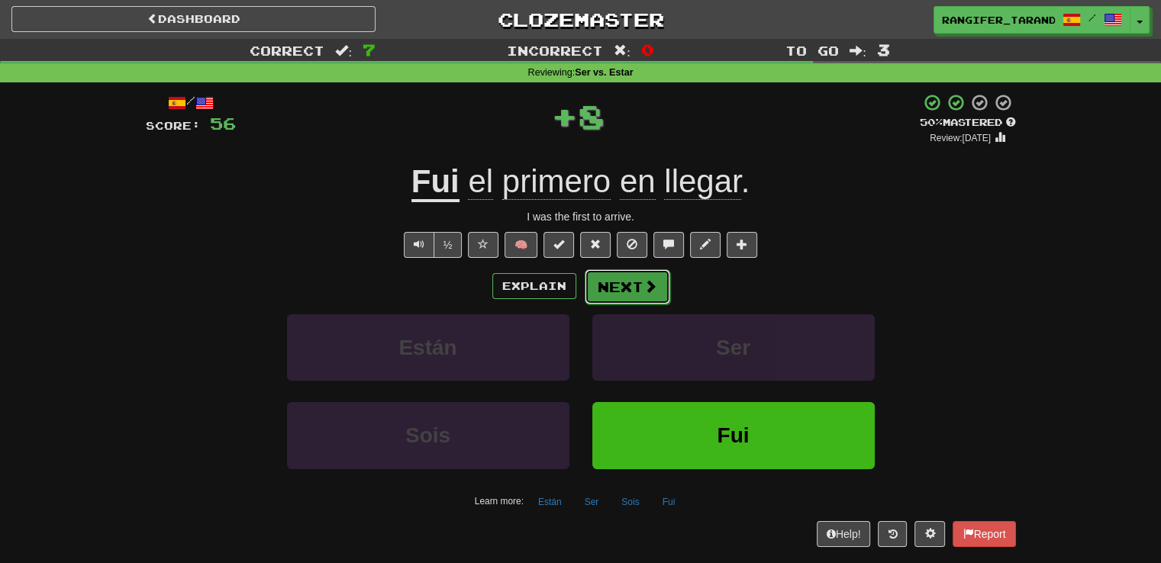
click at [643, 289] on span at bounding box center [650, 286] width 14 height 14
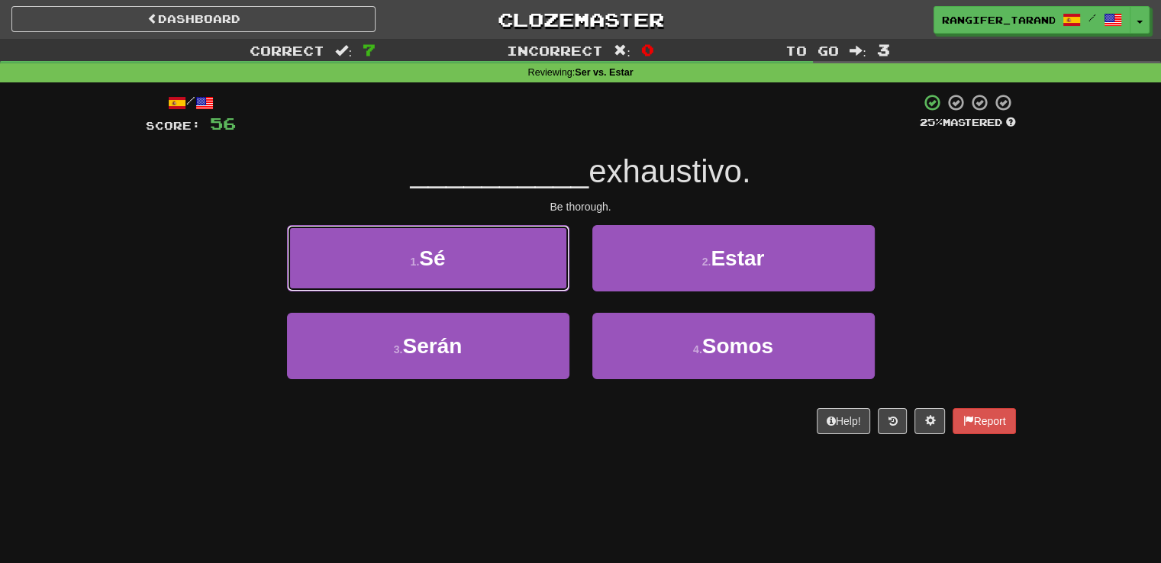
click at [501, 266] on button "1 . Sé" at bounding box center [428, 258] width 282 height 66
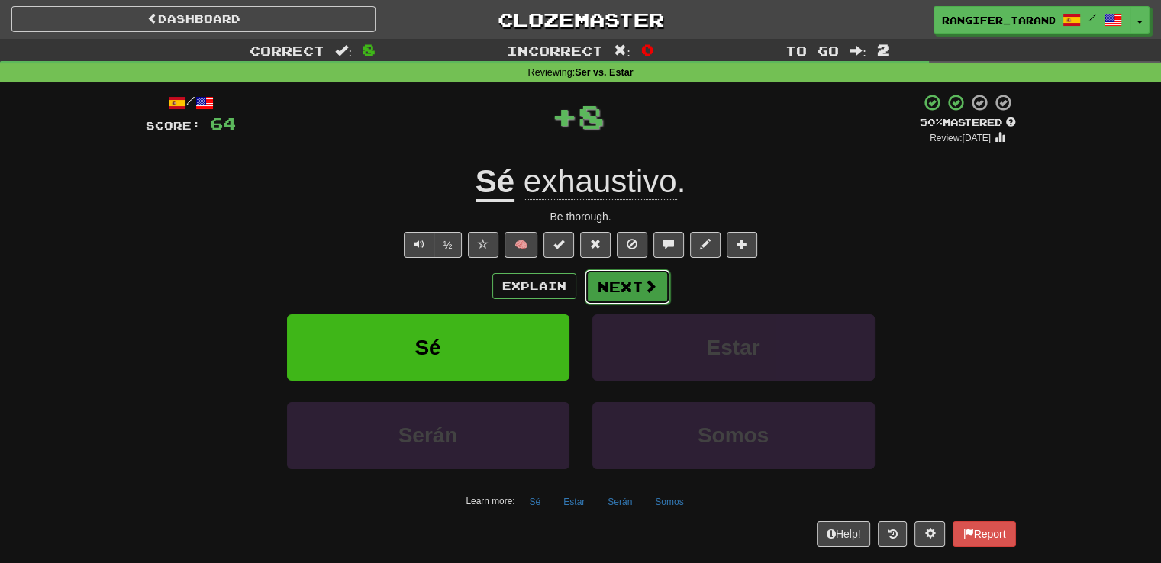
click at [614, 285] on button "Next" at bounding box center [626, 286] width 85 height 35
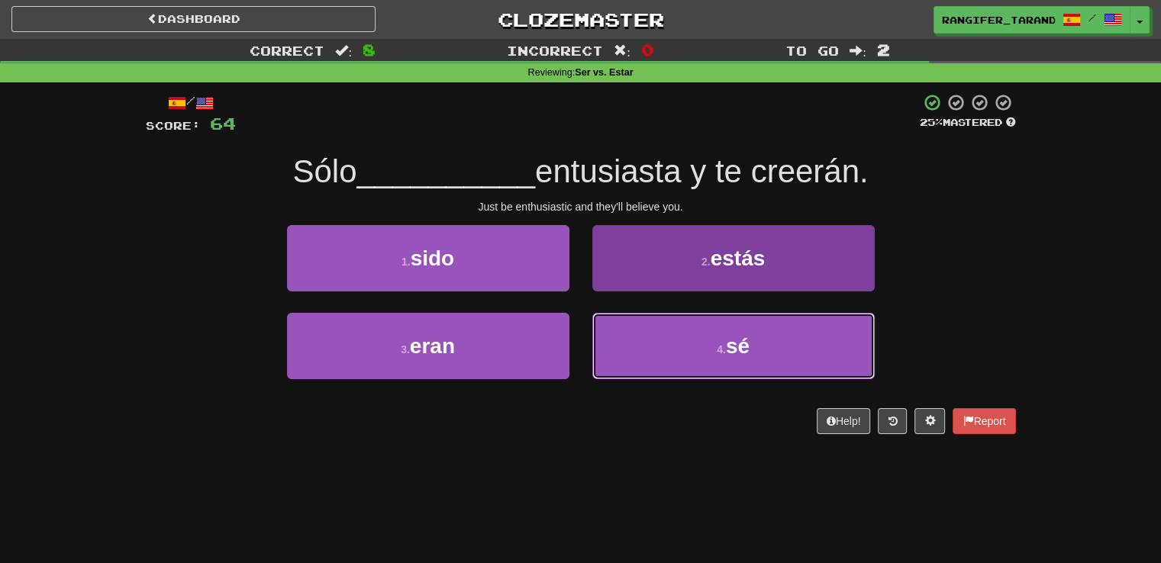
click at [633, 343] on button "4 . sé" at bounding box center [733, 346] width 282 height 66
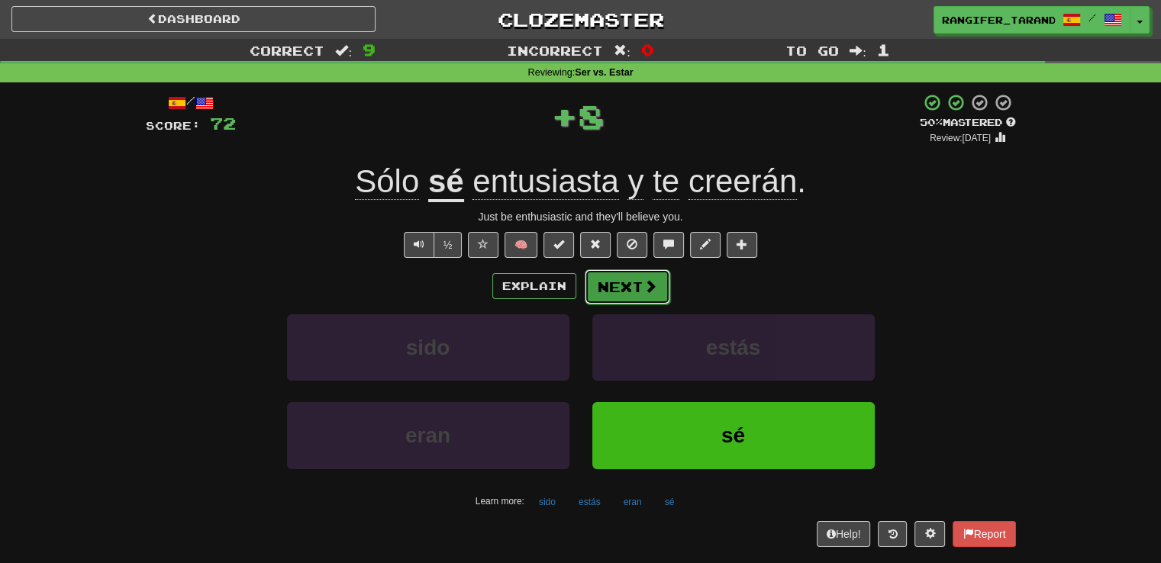
click at [611, 272] on button "Next" at bounding box center [626, 286] width 85 height 35
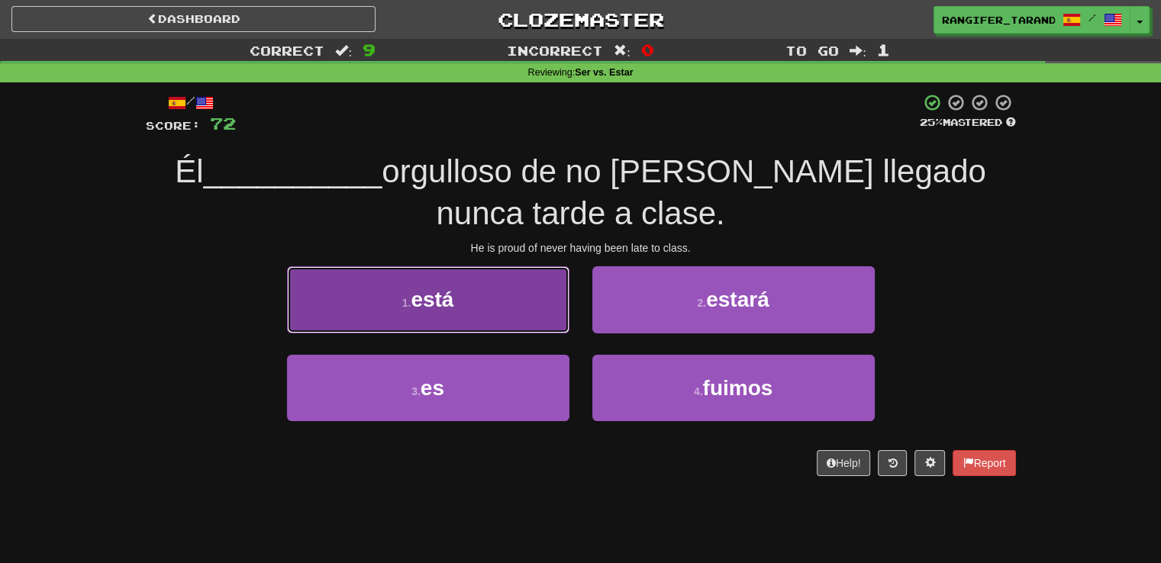
click at [522, 295] on button "1 . está" at bounding box center [428, 299] width 282 height 66
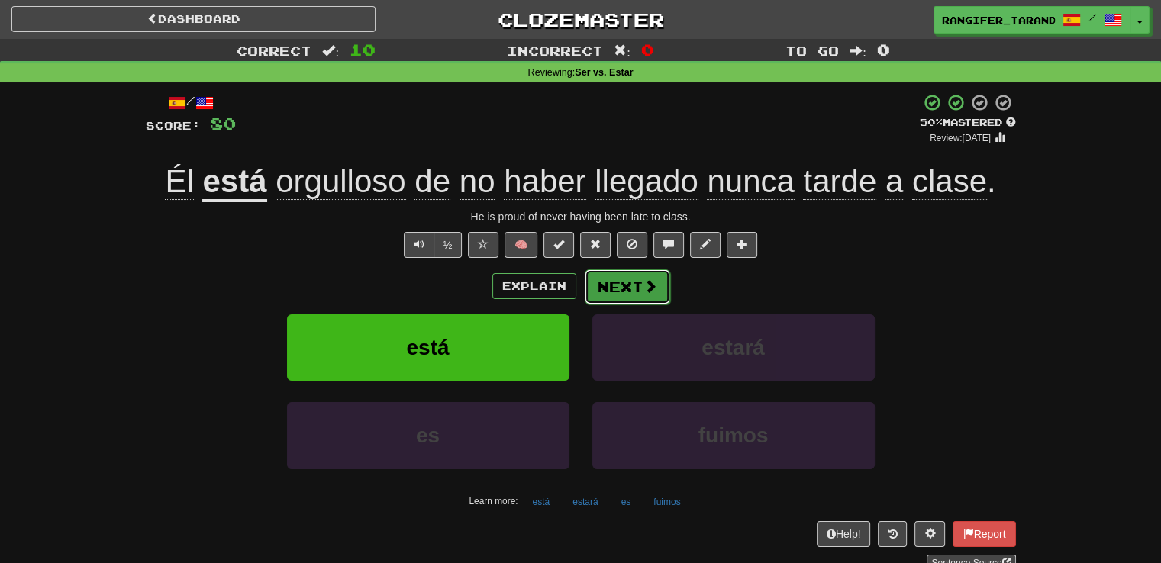
click at [623, 283] on button "Next" at bounding box center [626, 286] width 85 height 35
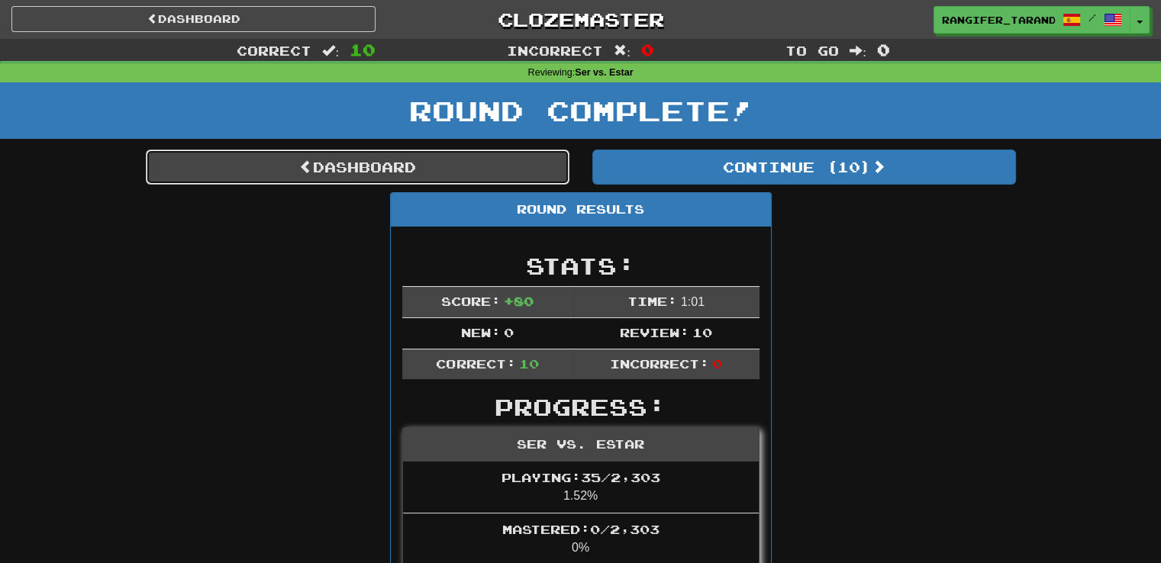
click at [488, 166] on link "Dashboard" at bounding box center [357, 167] width 423 height 35
